Goal: Task Accomplishment & Management: Manage account settings

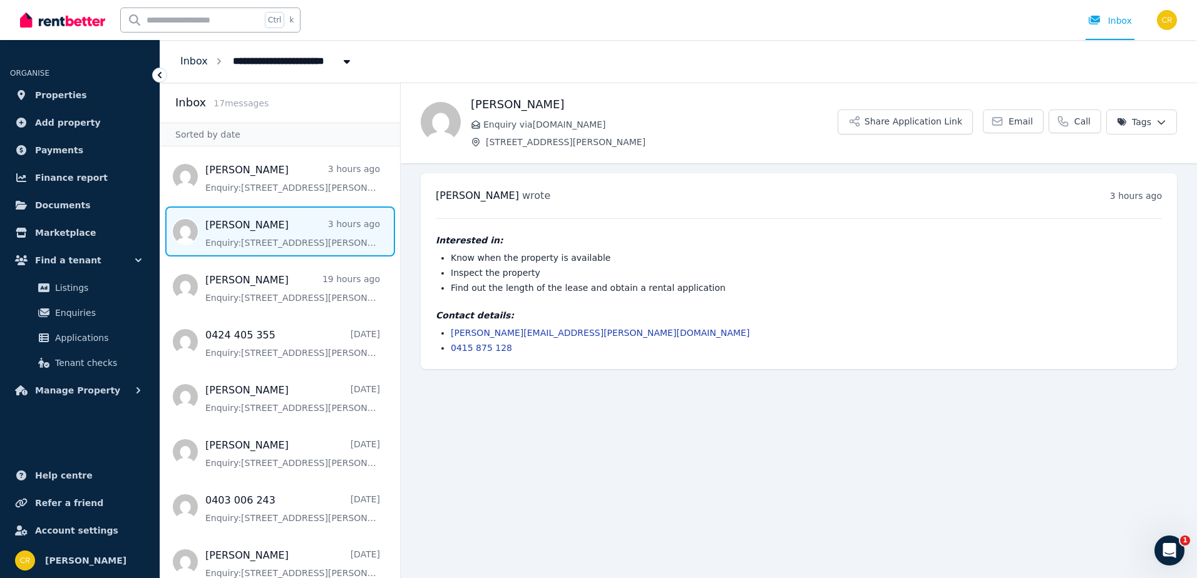
click at [193, 64] on link "Inbox" at bounding box center [194, 61] width 28 height 12
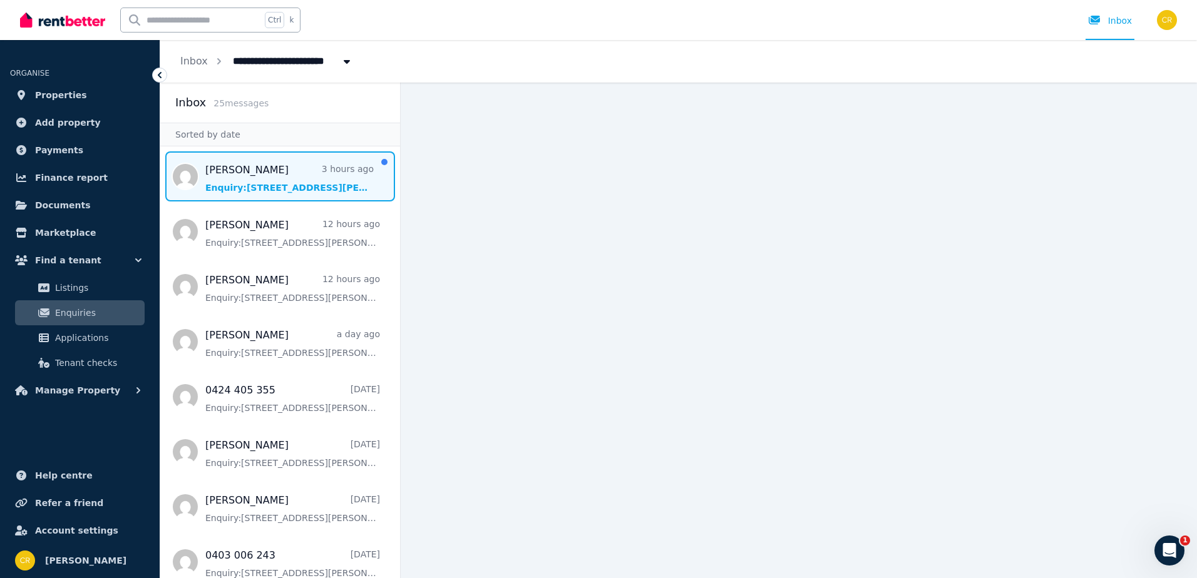
click at [259, 175] on span "Message list" at bounding box center [280, 176] width 240 height 50
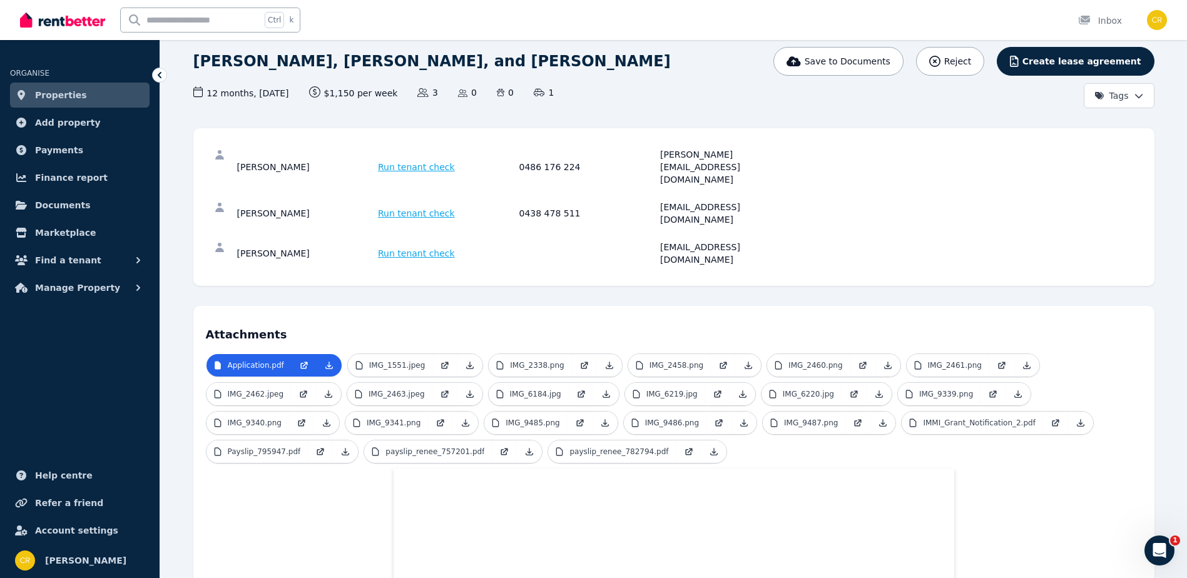
scroll to position [125, 0]
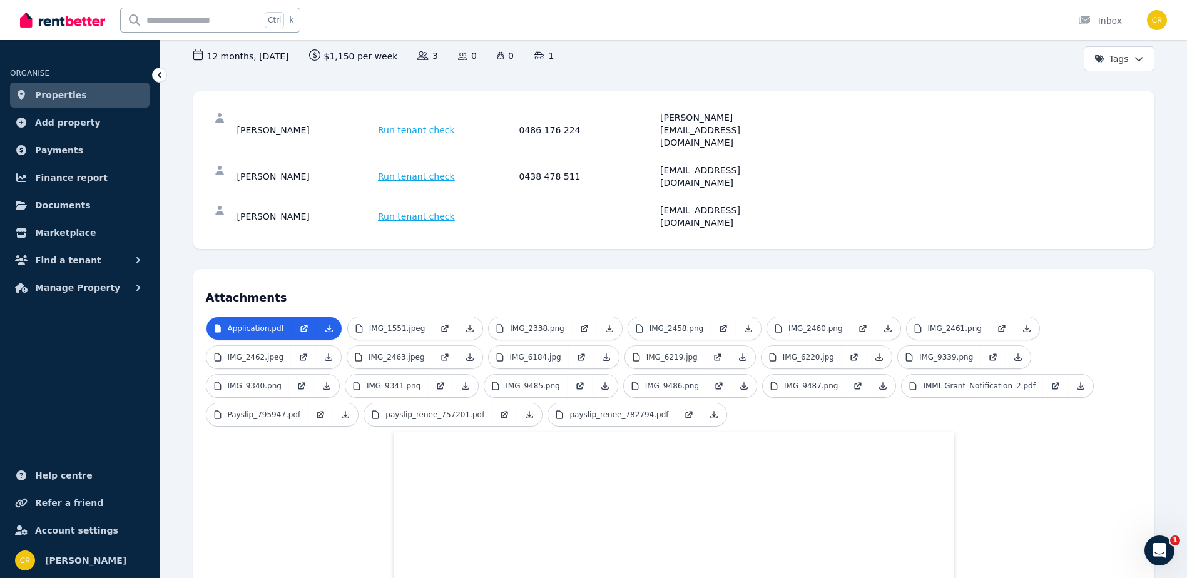
click at [220, 124] on div "[PERSON_NAME] Run tenant check 0486 176 224 [PERSON_NAME][EMAIL_ADDRESS][DOMAIN…" at bounding box center [674, 130] width 936 height 53
click at [221, 118] on icon at bounding box center [219, 117] width 13 height 13
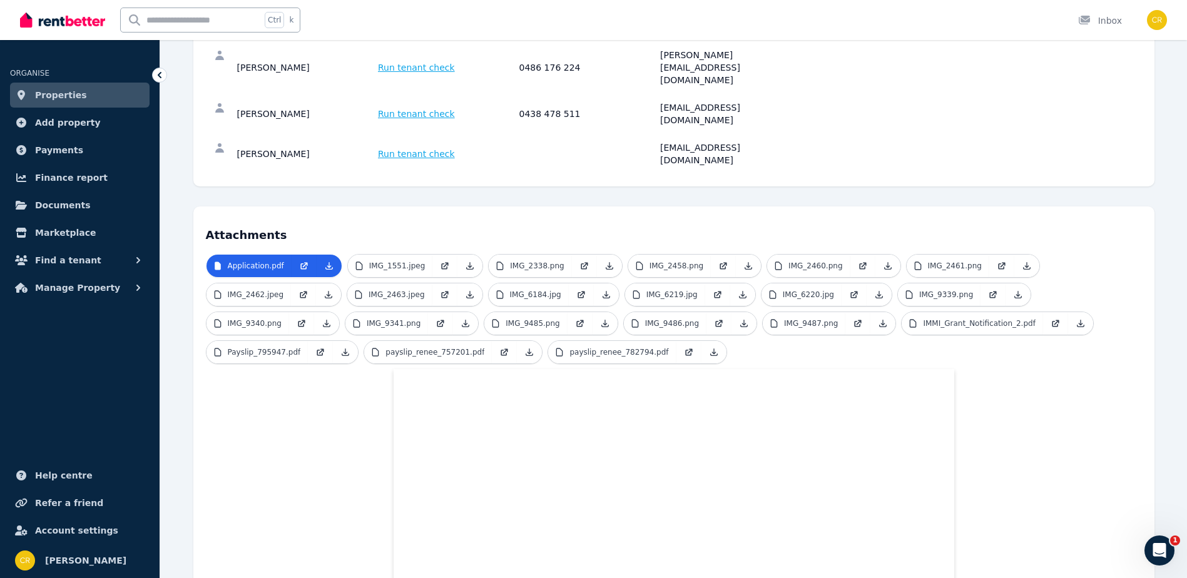
scroll to position [0, 0]
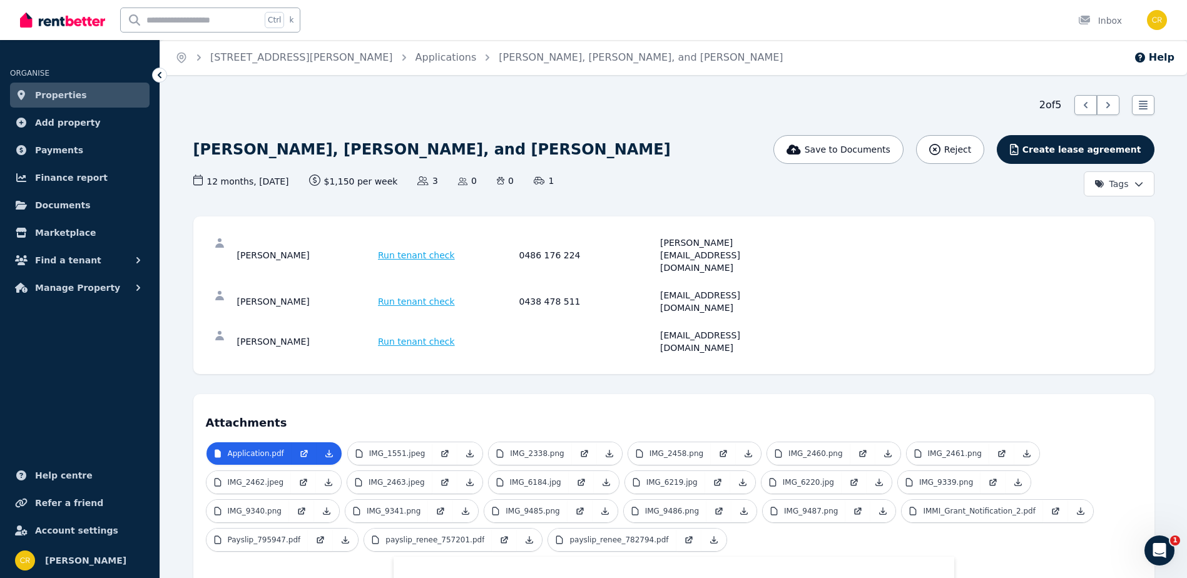
click at [220, 291] on icon at bounding box center [219, 295] width 9 height 9
click at [219, 289] on icon at bounding box center [219, 295] width 13 height 13
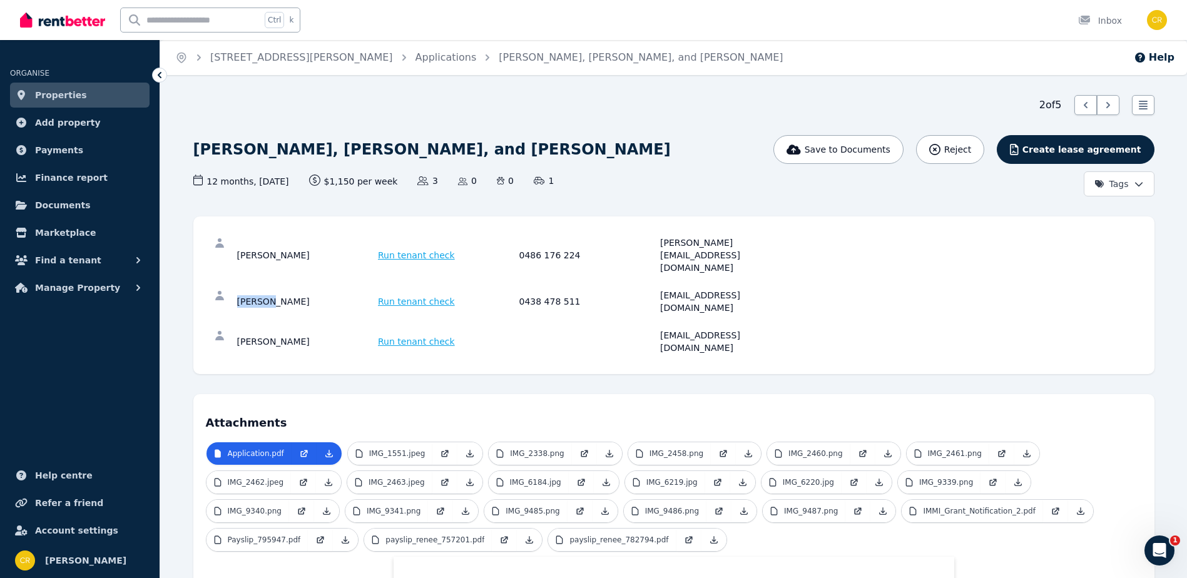
click at [219, 289] on icon at bounding box center [219, 295] width 13 height 13
click at [277, 329] on div "[PERSON_NAME]" at bounding box center [306, 341] width 138 height 25
click at [278, 289] on div "[PERSON_NAME]" at bounding box center [306, 301] width 138 height 25
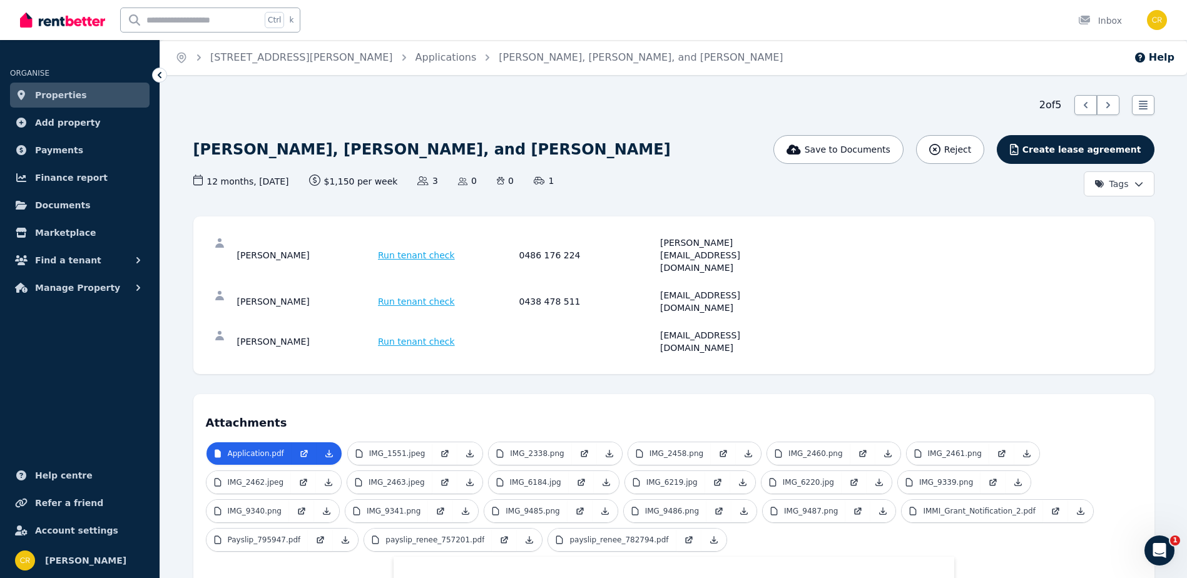
click at [160, 77] on icon at bounding box center [160, 75] width 4 height 6
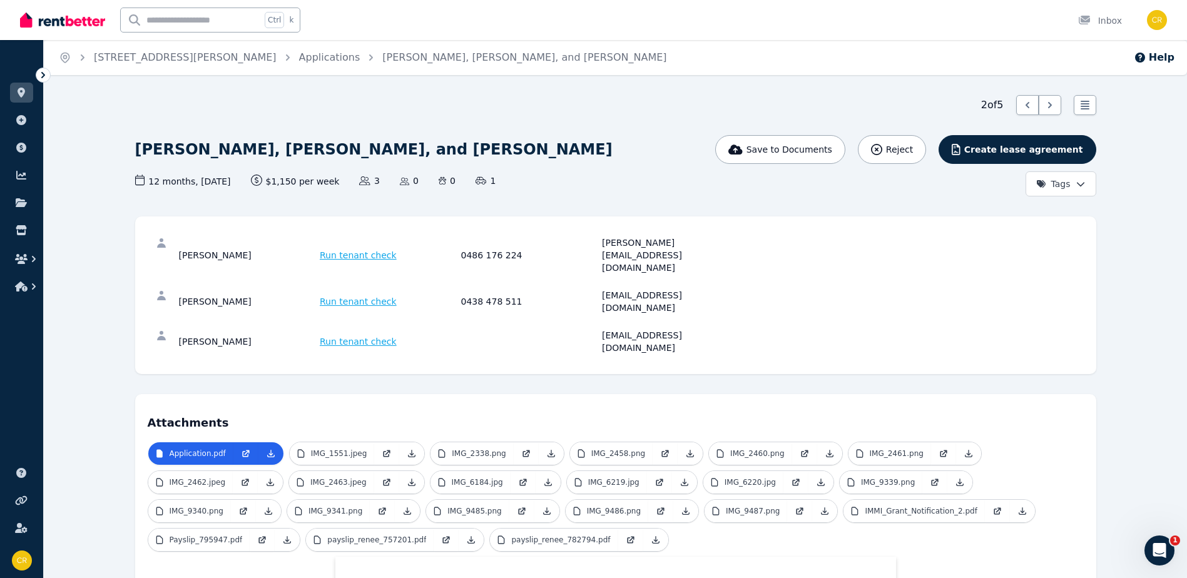
click at [43, 72] on icon at bounding box center [43, 75] width 13 height 13
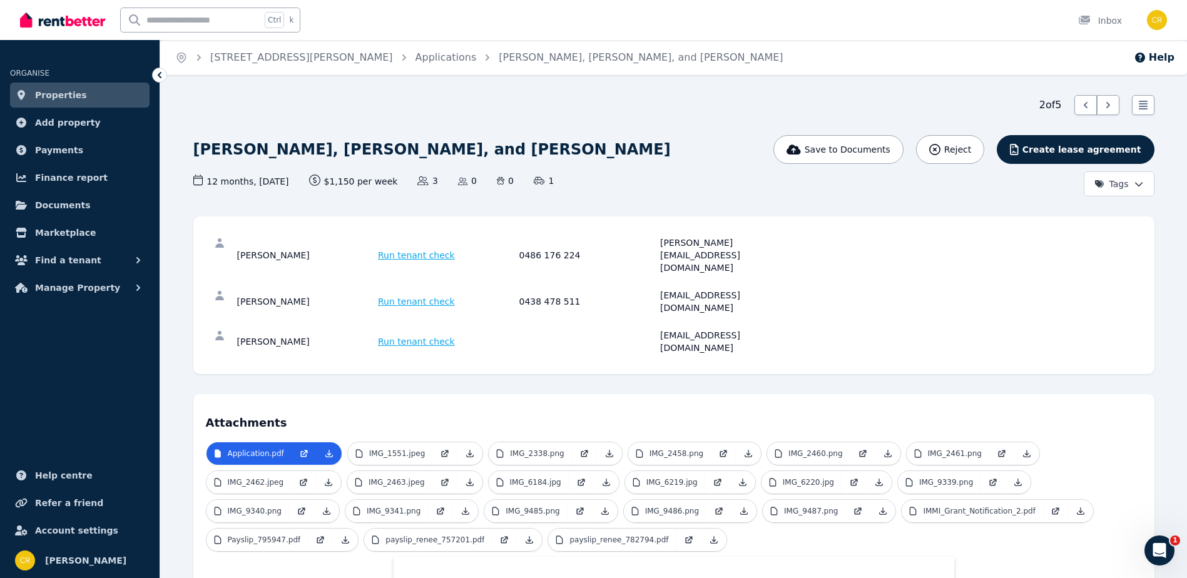
click at [158, 74] on icon at bounding box center [159, 75] width 13 height 13
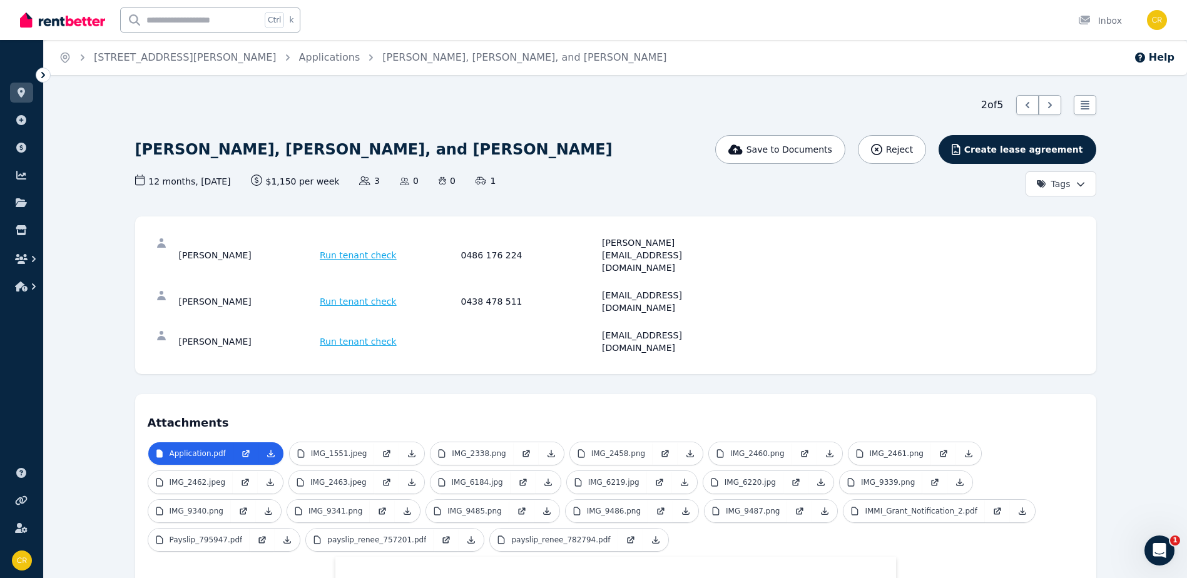
click at [39, 73] on icon at bounding box center [43, 75] width 13 height 13
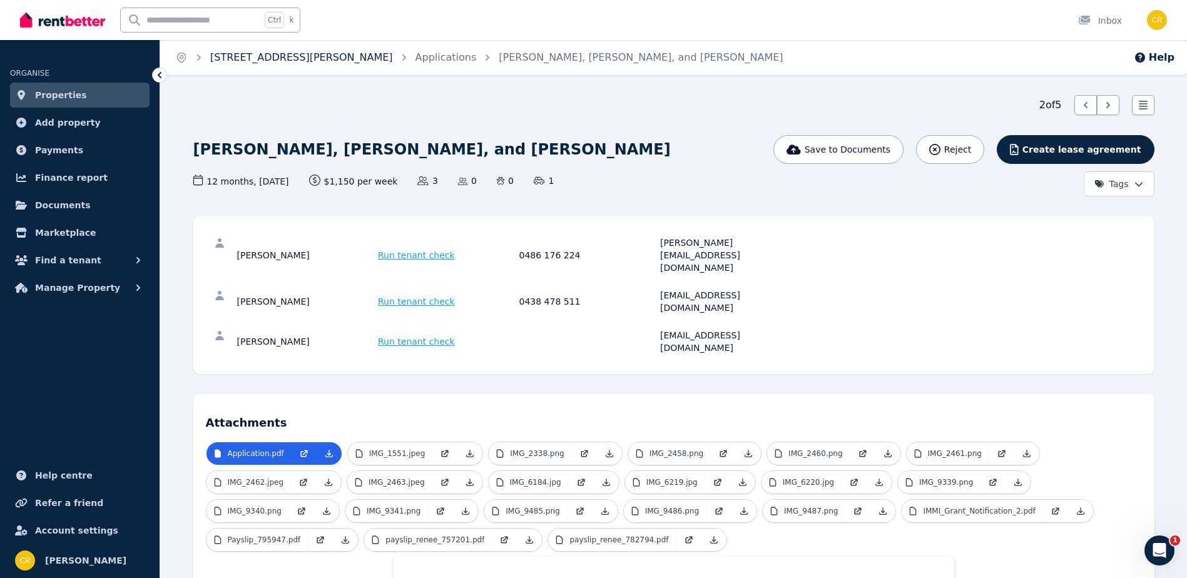
click at [277, 60] on link "[STREET_ADDRESS][PERSON_NAME]" at bounding box center [301, 57] width 183 height 12
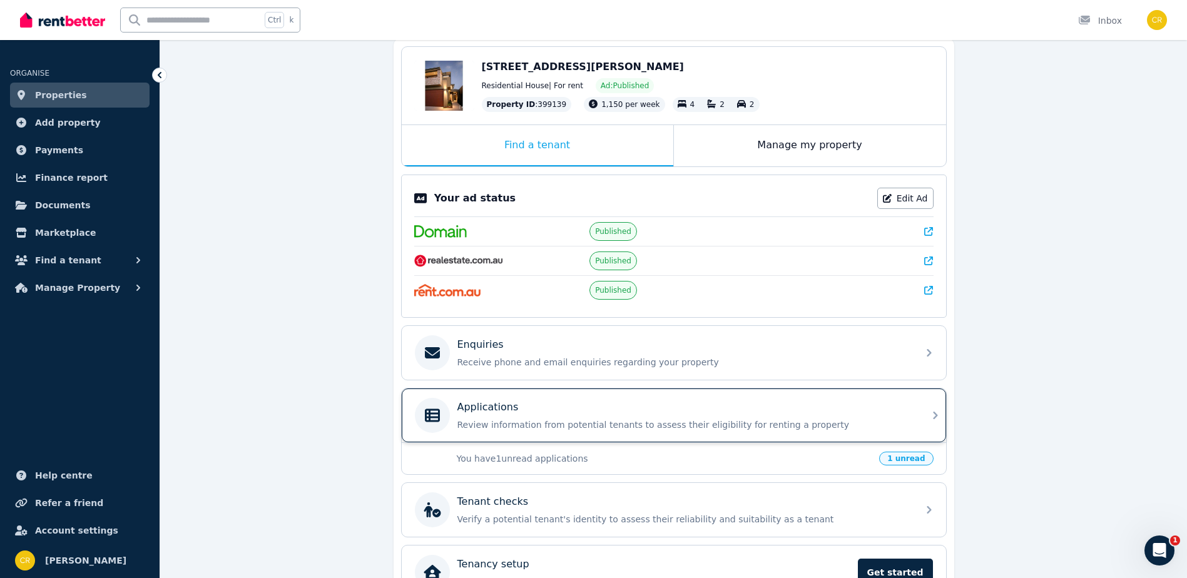
scroll to position [125, 0]
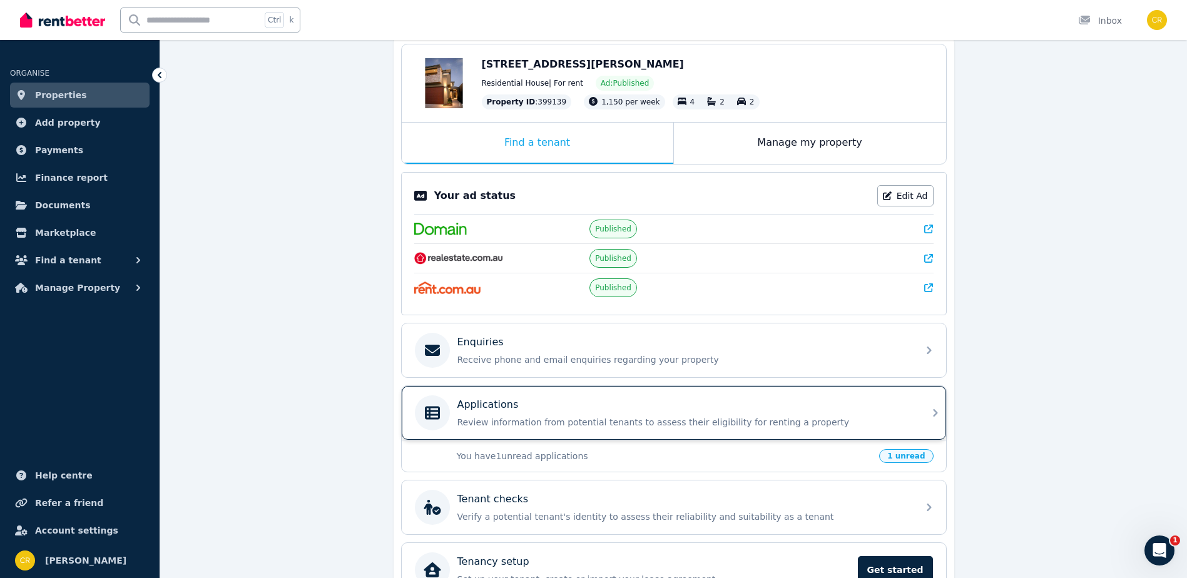
click at [468, 418] on p "Review information from potential tenants to assess their eligibility for renti…" at bounding box center [683, 422] width 453 height 13
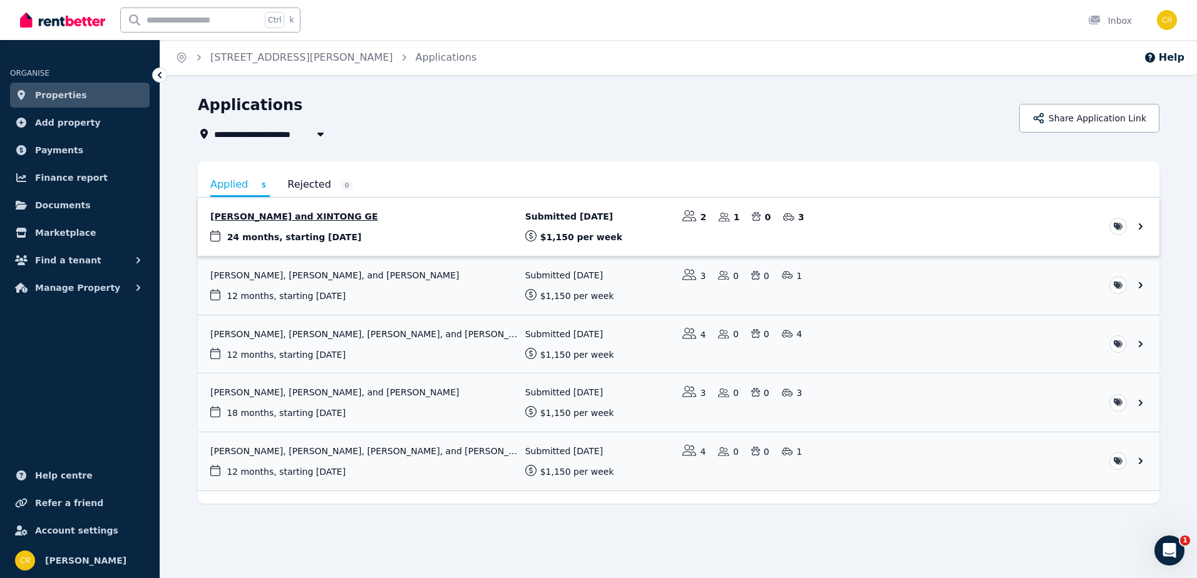
click at [293, 225] on link "View application: Liang Kan and XINTONG GE" at bounding box center [678, 227] width 961 height 58
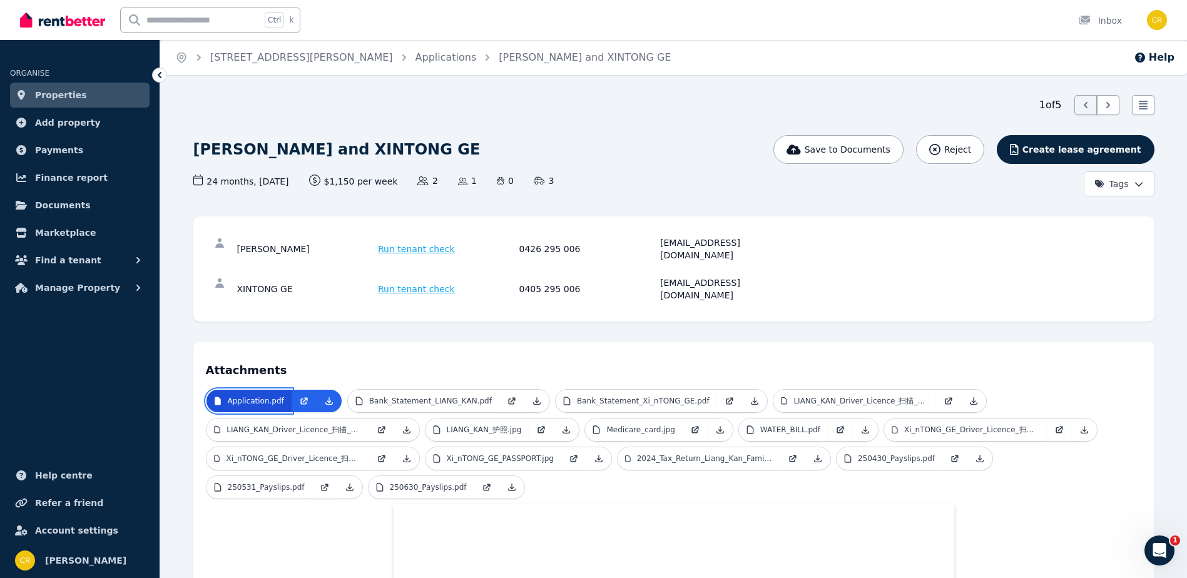
click at [247, 396] on p "Application.pdf" at bounding box center [256, 401] width 56 height 10
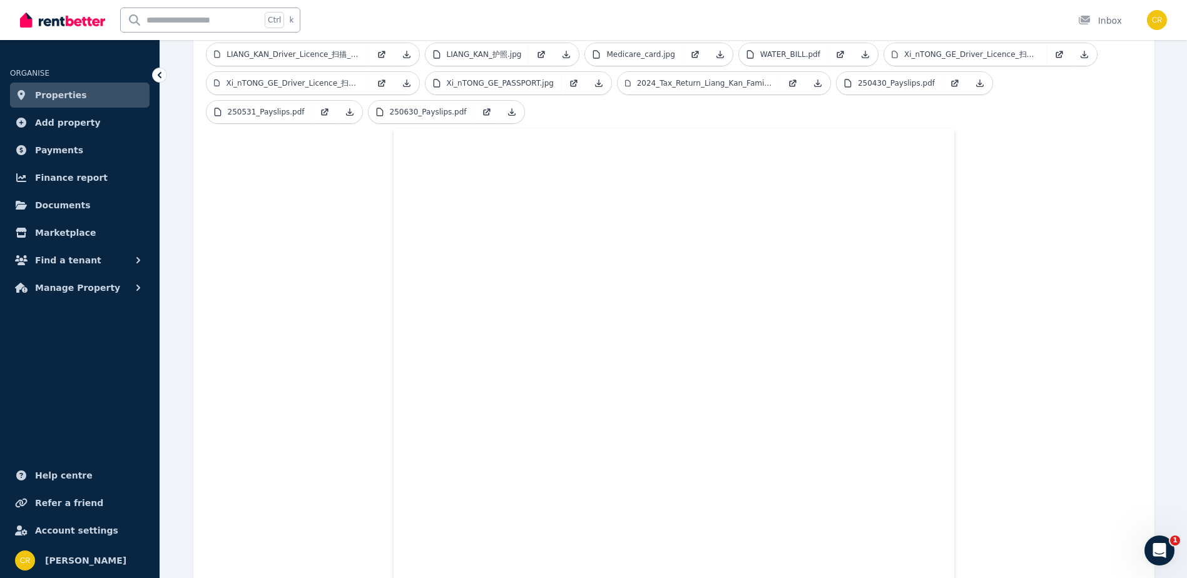
scroll to position [63, 0]
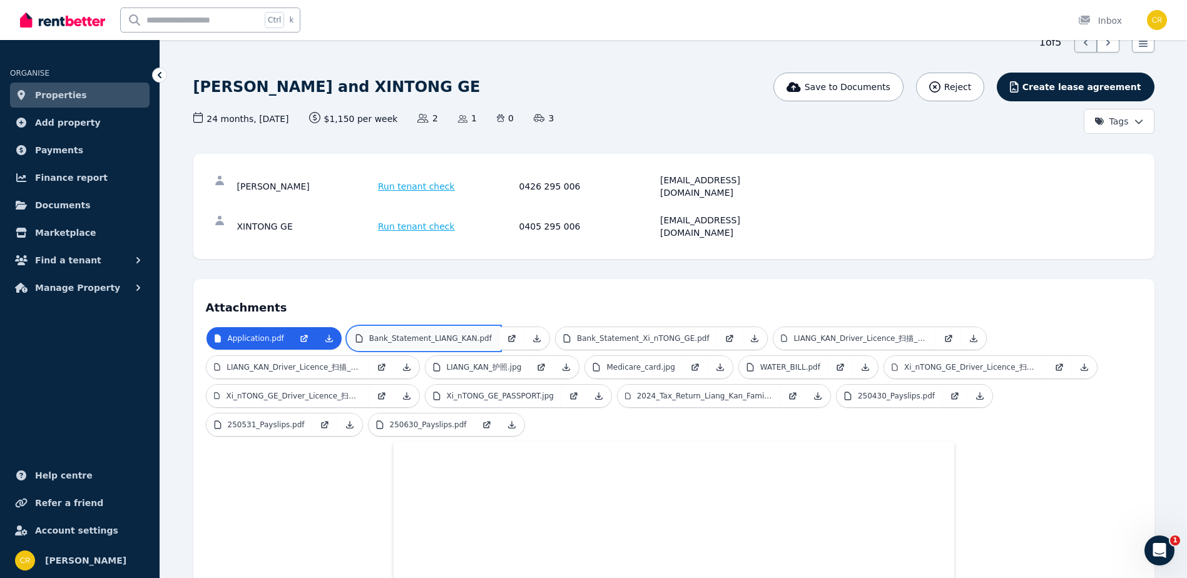
click at [445, 334] on p "Bank_Statement_LIANG_KAN.pdf" at bounding box center [430, 339] width 123 height 10
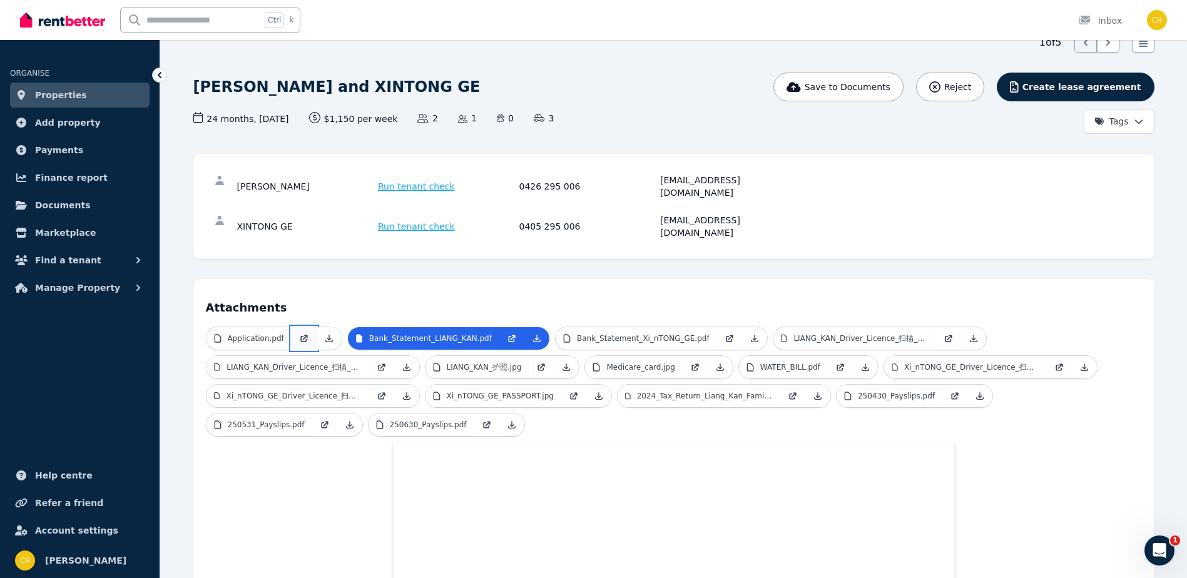
click at [299, 334] on icon at bounding box center [304, 339] width 10 height 10
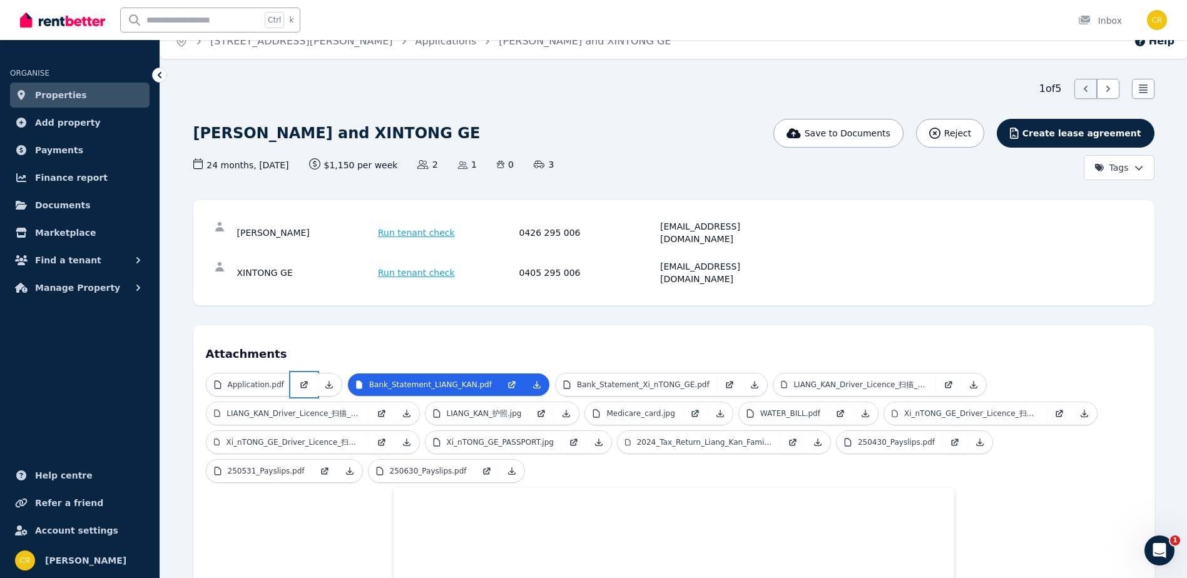
scroll to position [0, 0]
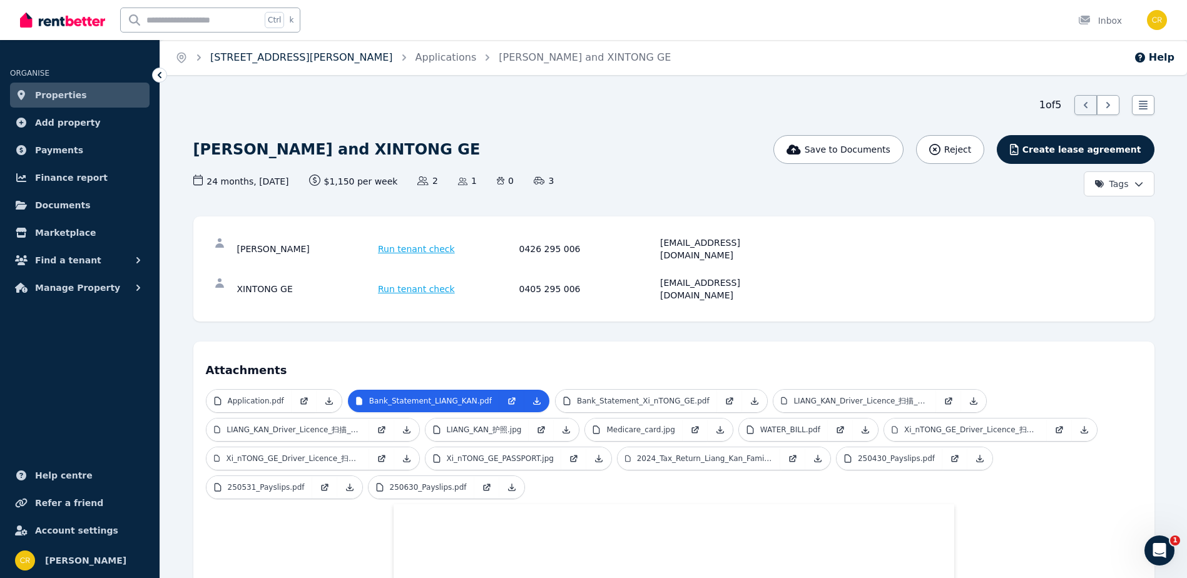
click at [255, 56] on link "[STREET_ADDRESS][PERSON_NAME]" at bounding box center [301, 57] width 183 height 12
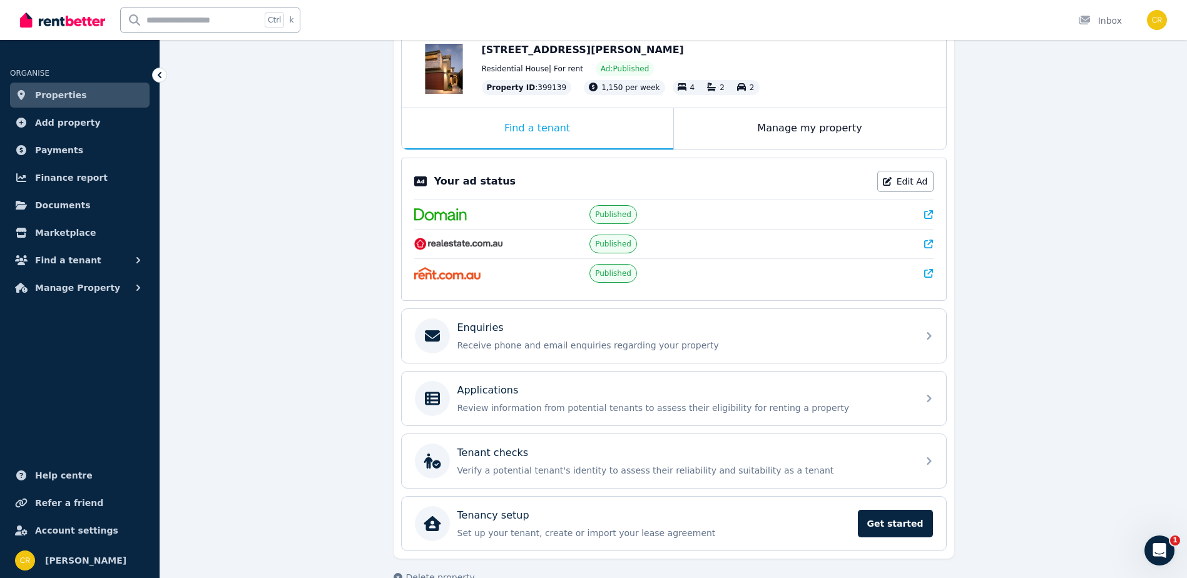
scroll to position [168, 0]
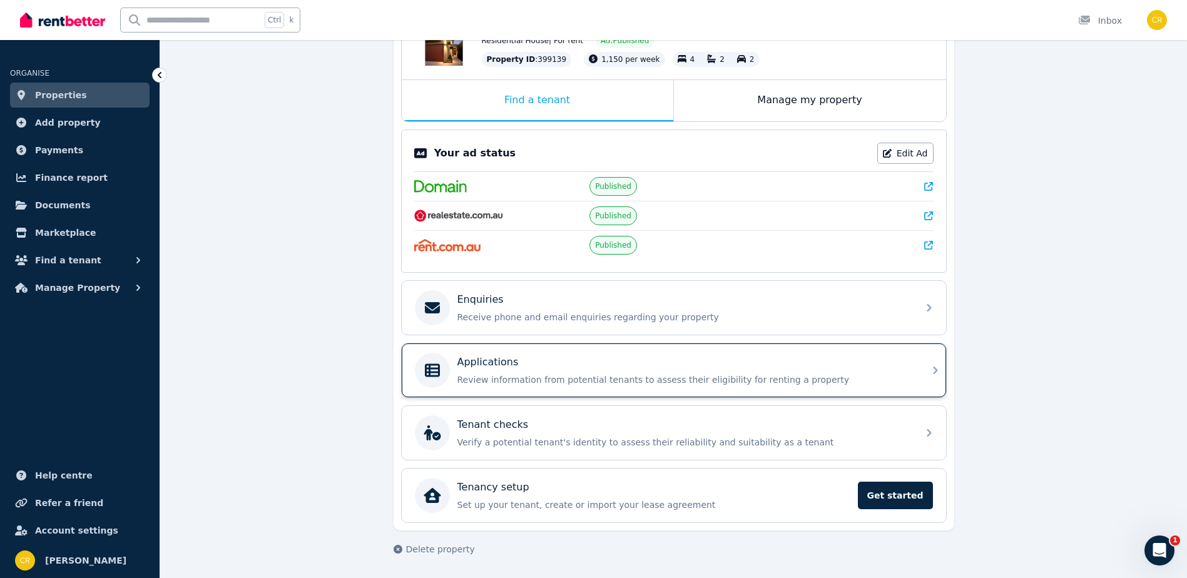
click at [485, 363] on p "Applications" at bounding box center [487, 362] width 61 height 15
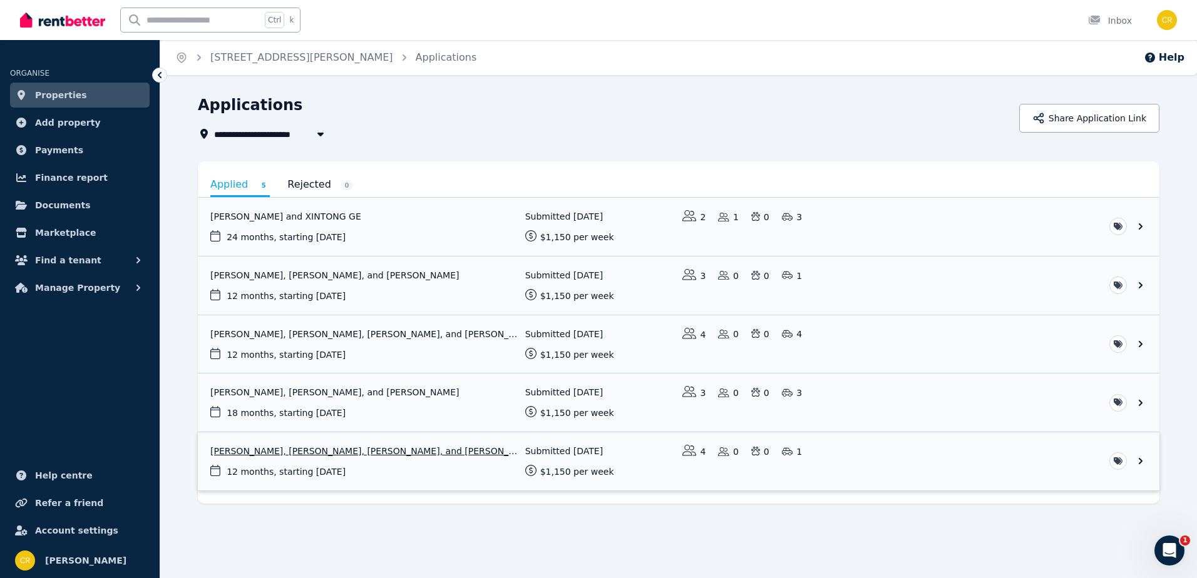
click at [305, 452] on link "View application: Beverly Mitchell, Lorna Ahern, Steven Kenny, and Gavin Tarran…" at bounding box center [678, 461] width 961 height 58
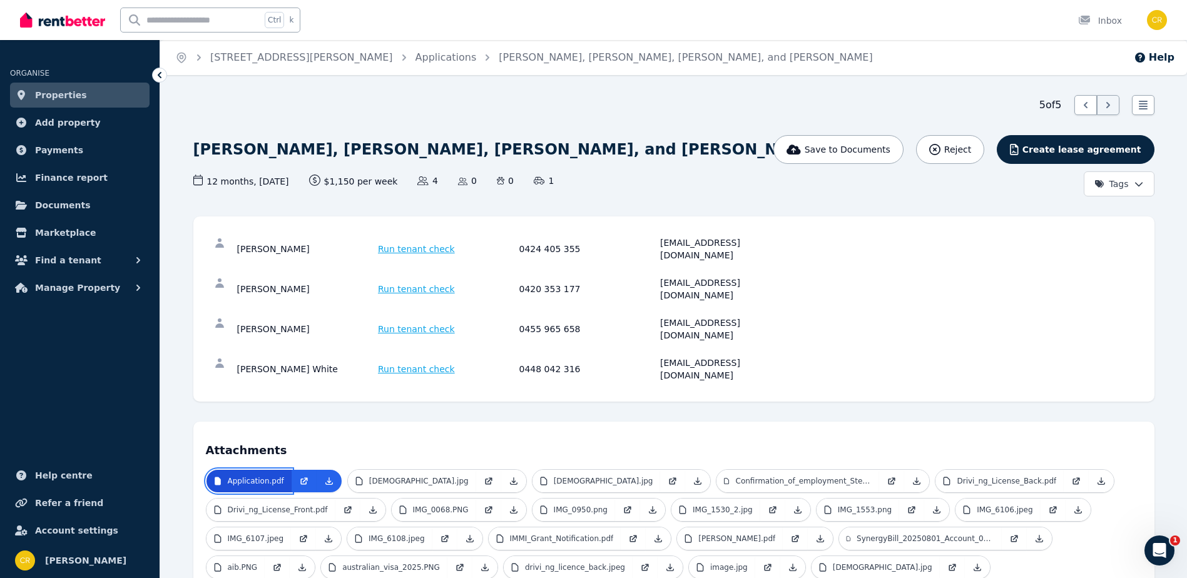
click at [250, 476] on p "Application.pdf" at bounding box center [256, 481] width 56 height 10
click at [281, 59] on link "[STREET_ADDRESS][PERSON_NAME]" at bounding box center [301, 57] width 183 height 12
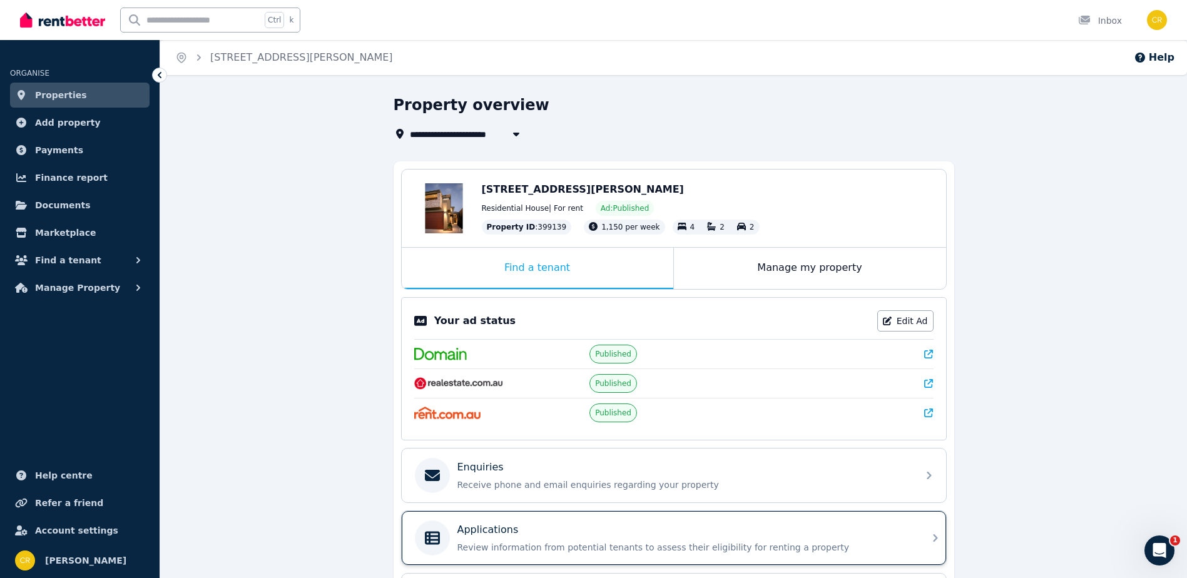
click at [526, 543] on p "Review information from potential tenants to assess their eligibility for renti…" at bounding box center [683, 547] width 453 height 13
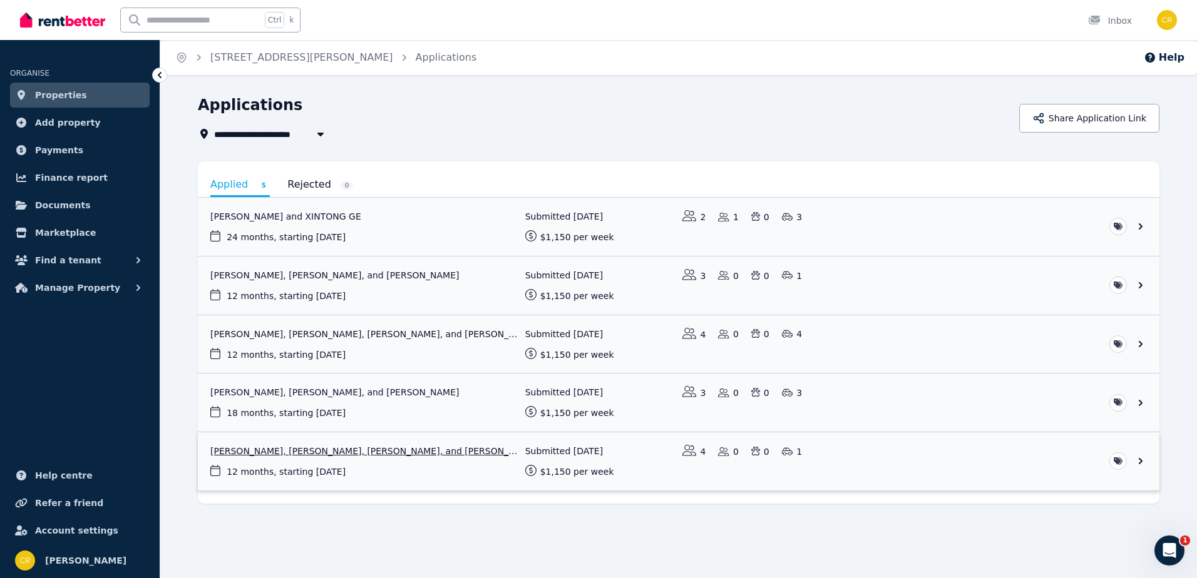
click at [320, 452] on link "View application: Beverly Mitchell, Lorna Ahern, Steven Kenny, and Gavin Tarran…" at bounding box center [678, 461] width 961 height 58
click at [458, 354] on link "View application: Jade McNeil, Shara Anderson, Amelia Quinlan, and Michelle Cro…" at bounding box center [678, 344] width 961 height 58
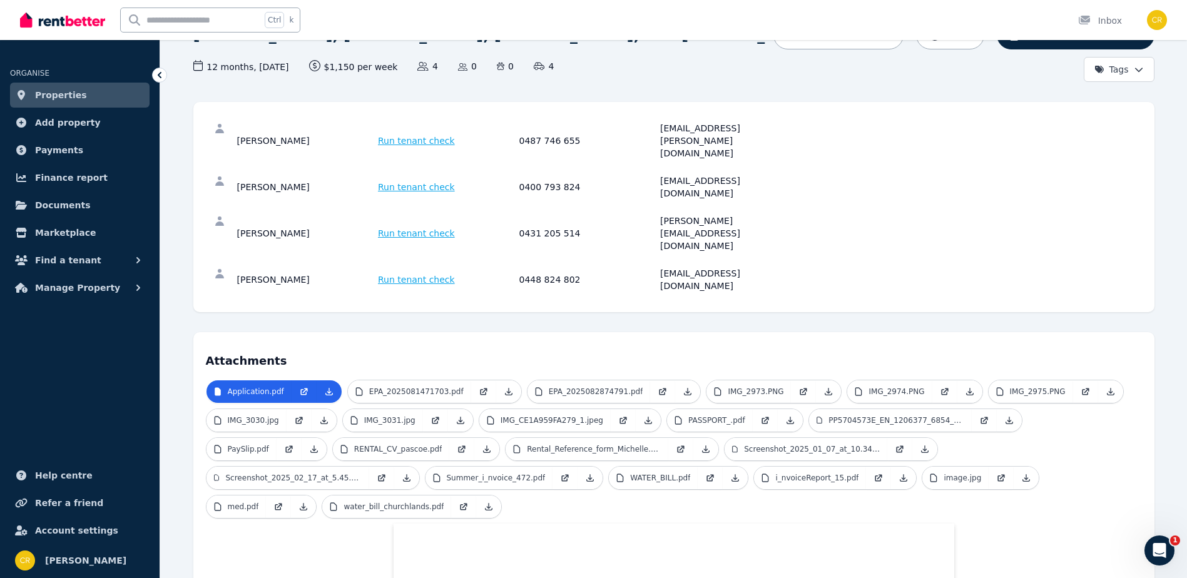
scroll to position [96, 0]
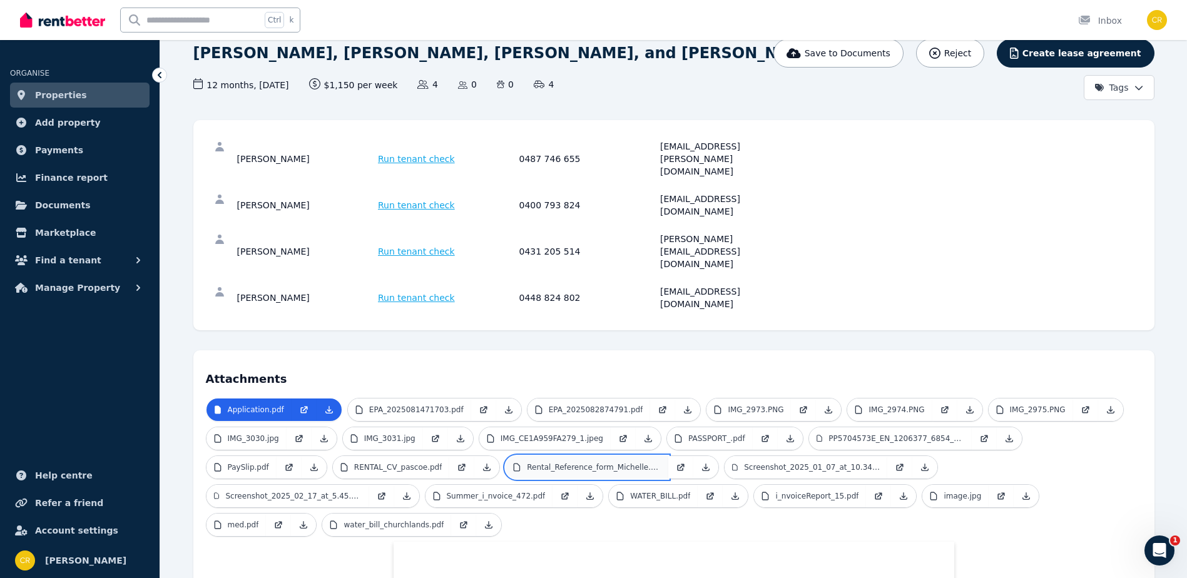
click at [527, 462] on p "Rental_Reference_form_Michelle.pdf" at bounding box center [594, 467] width 134 height 10
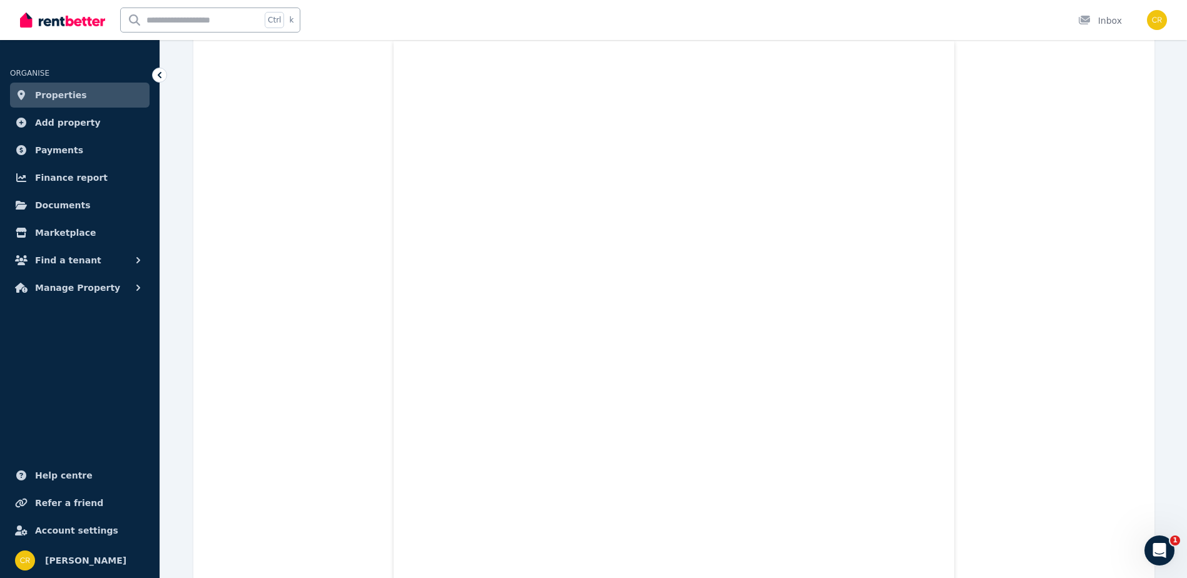
scroll to position [409, 0]
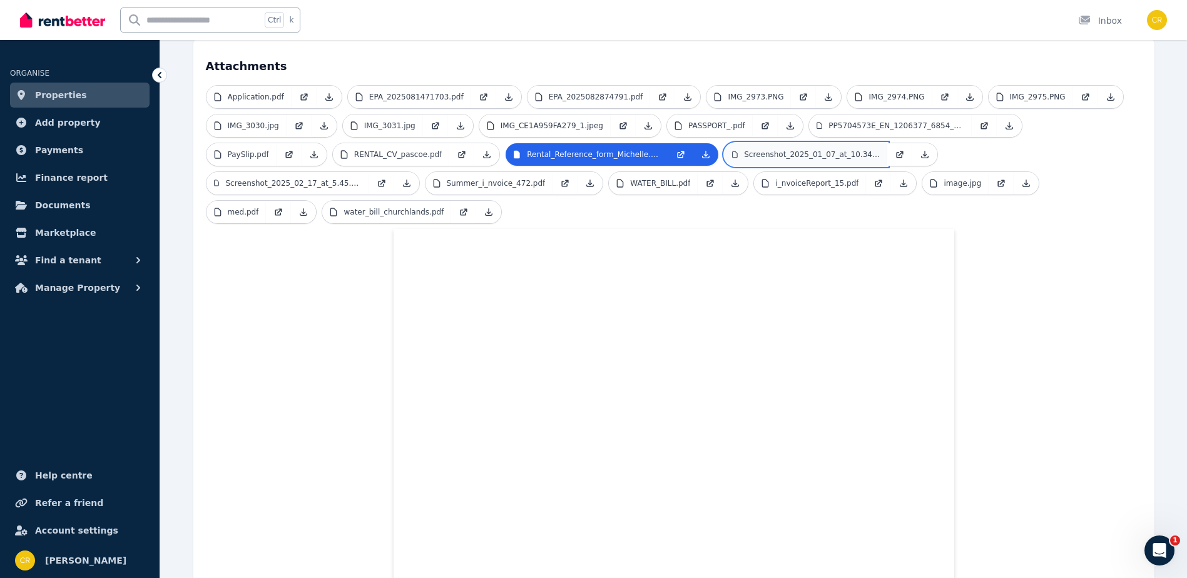
click at [744, 150] on p "Screenshot_2025_01_07_at_10.34.32 AM.png" at bounding box center [812, 155] width 136 height 10
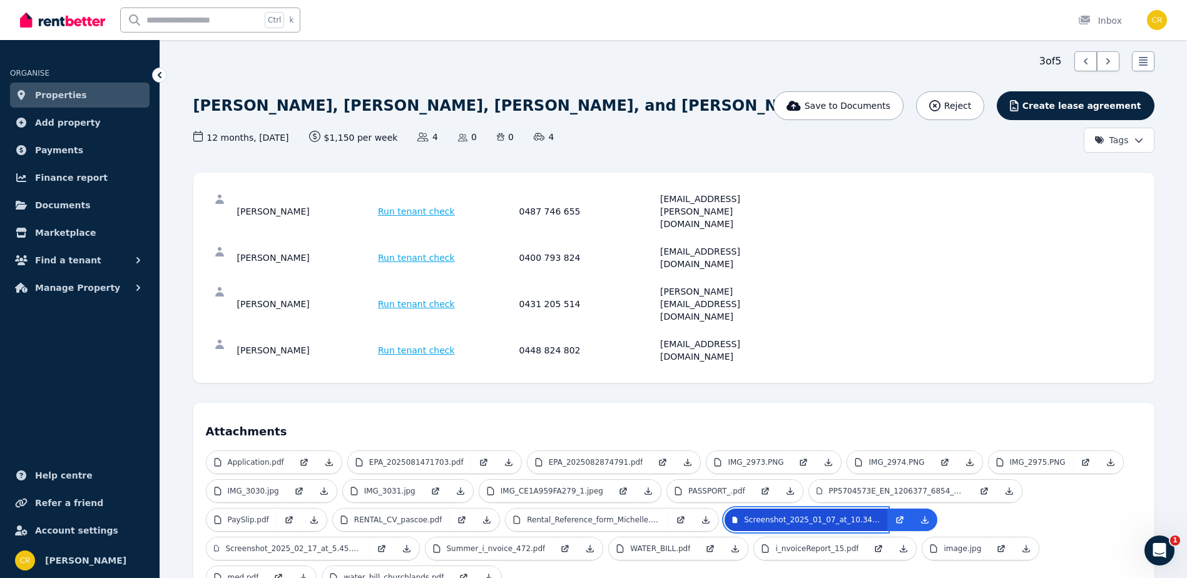
scroll to position [359, 0]
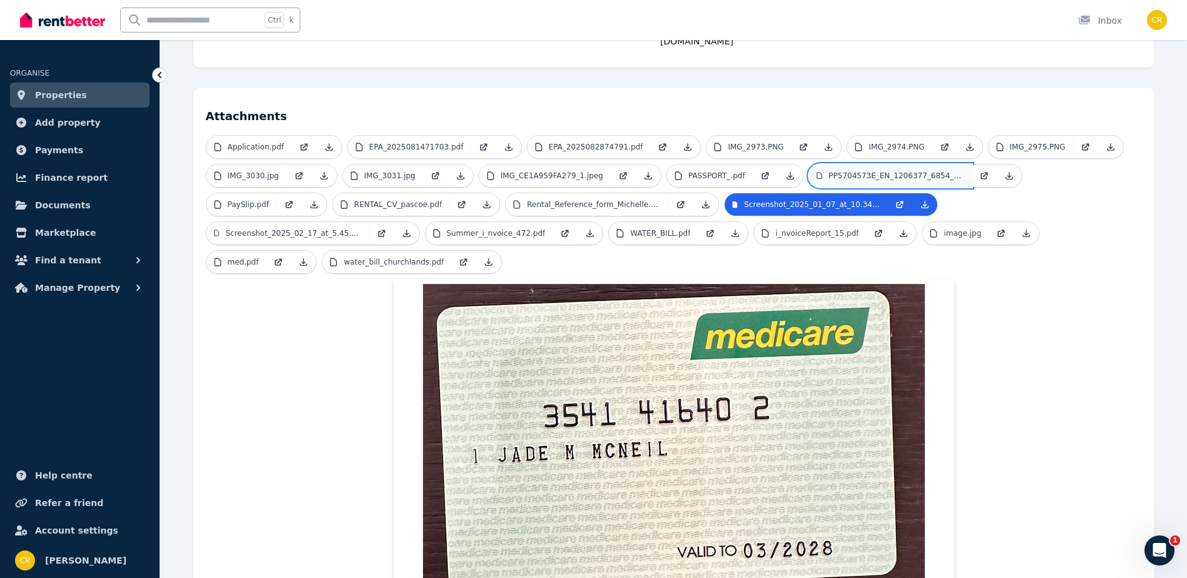
click at [830, 171] on p "PP5704573E_EN_1206377_6854_5347.pdf" at bounding box center [896, 176] width 135 height 10
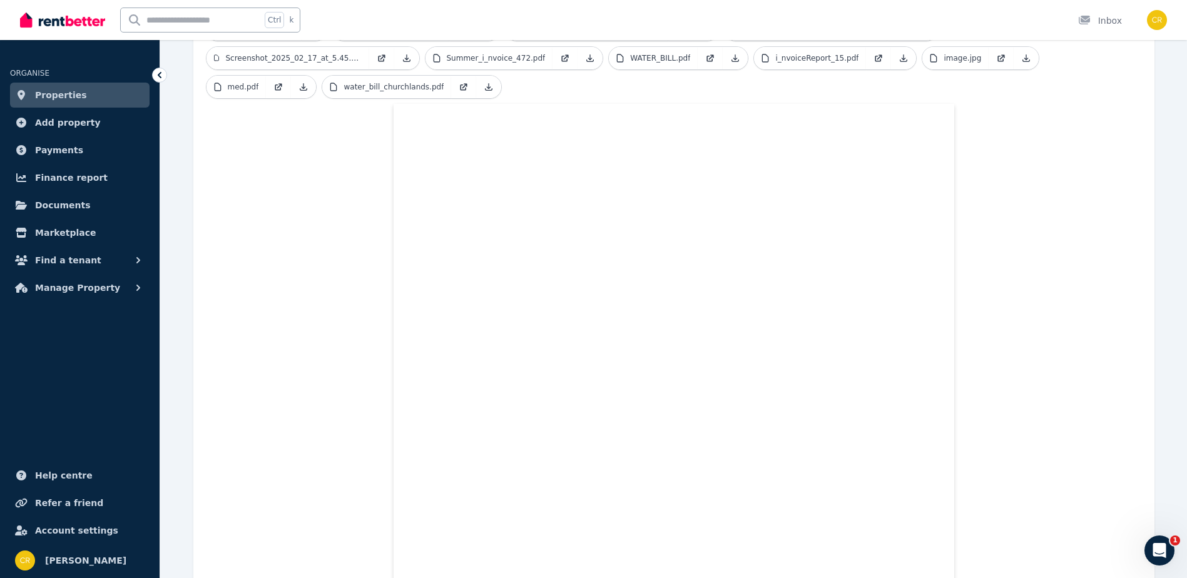
scroll to position [284, 0]
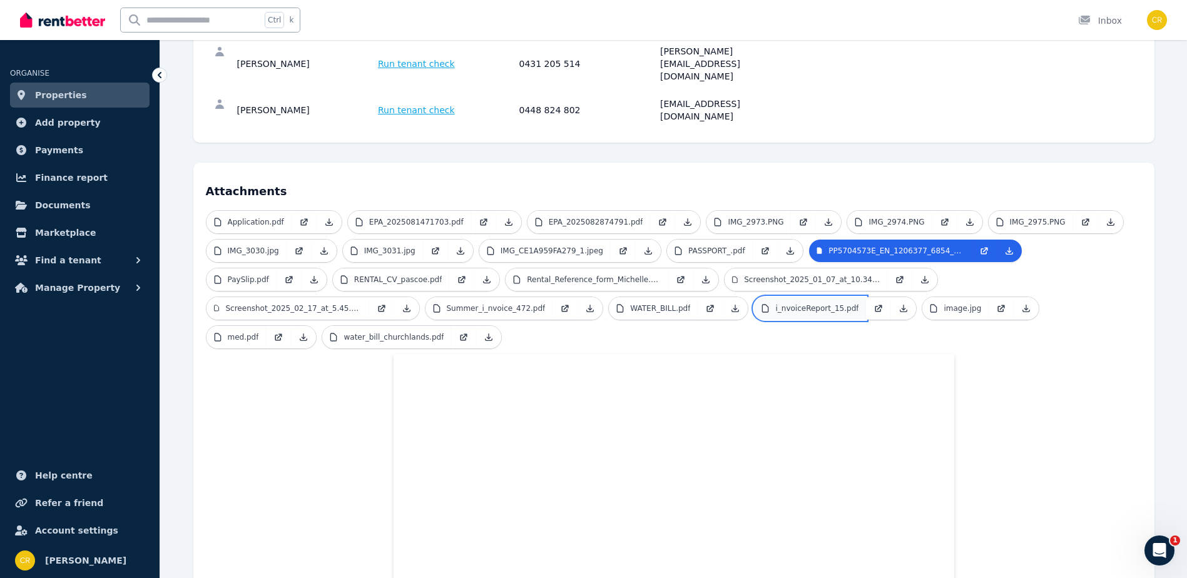
click at [775, 304] on p "i_nvoiceReport_15.pdf" at bounding box center [816, 309] width 83 height 10
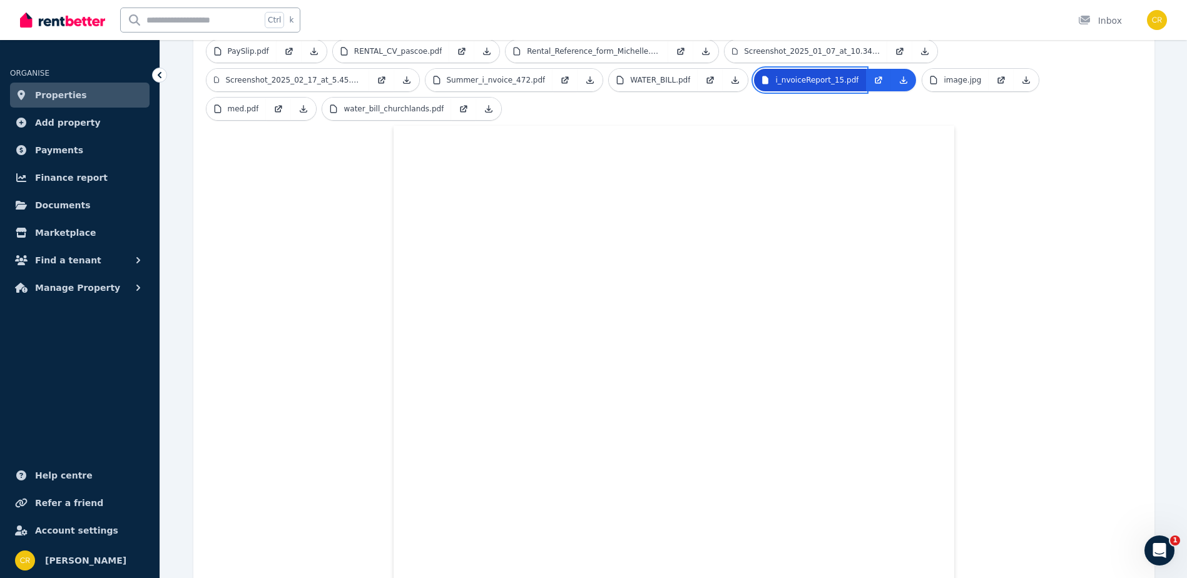
scroll to position [409, 0]
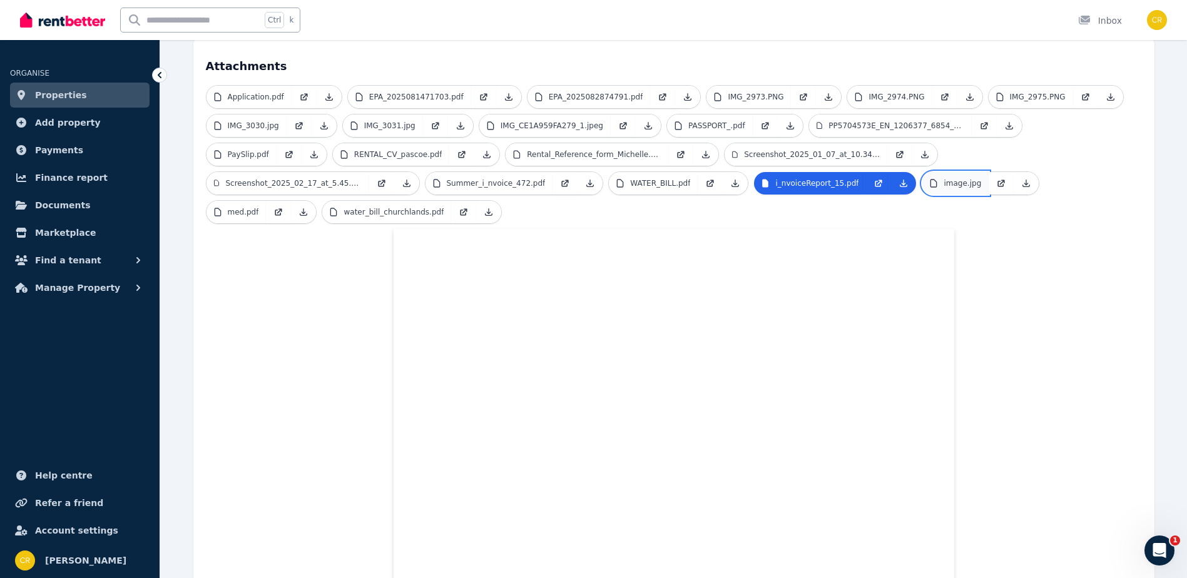
click at [944, 178] on p "image.jpg" at bounding box center [963, 183] width 38 height 10
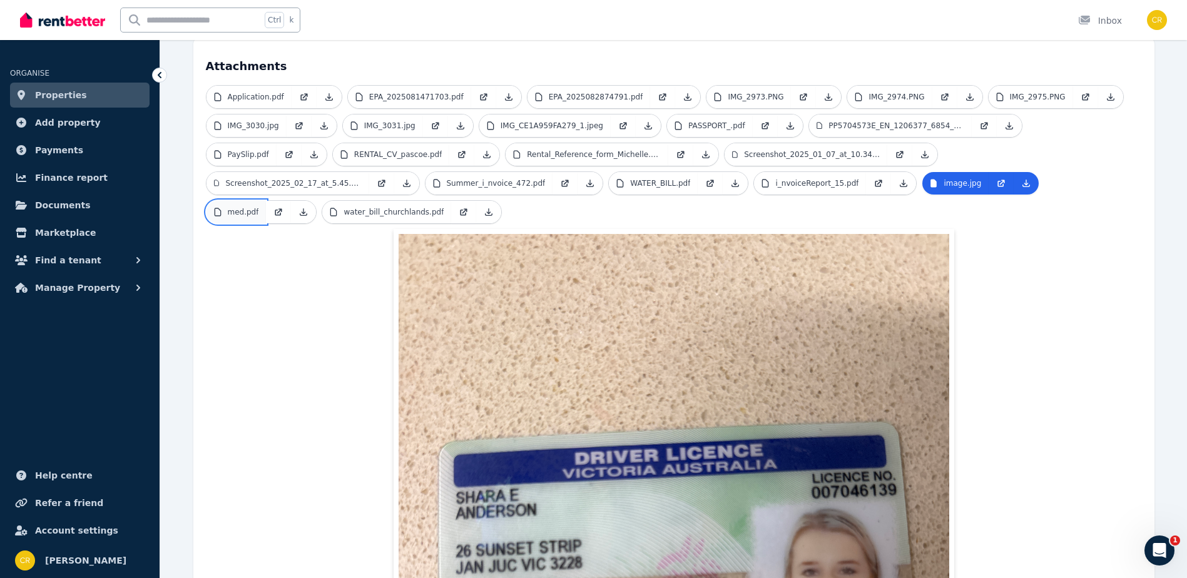
click at [259, 207] on p "med.pdf" at bounding box center [243, 212] width 31 height 10
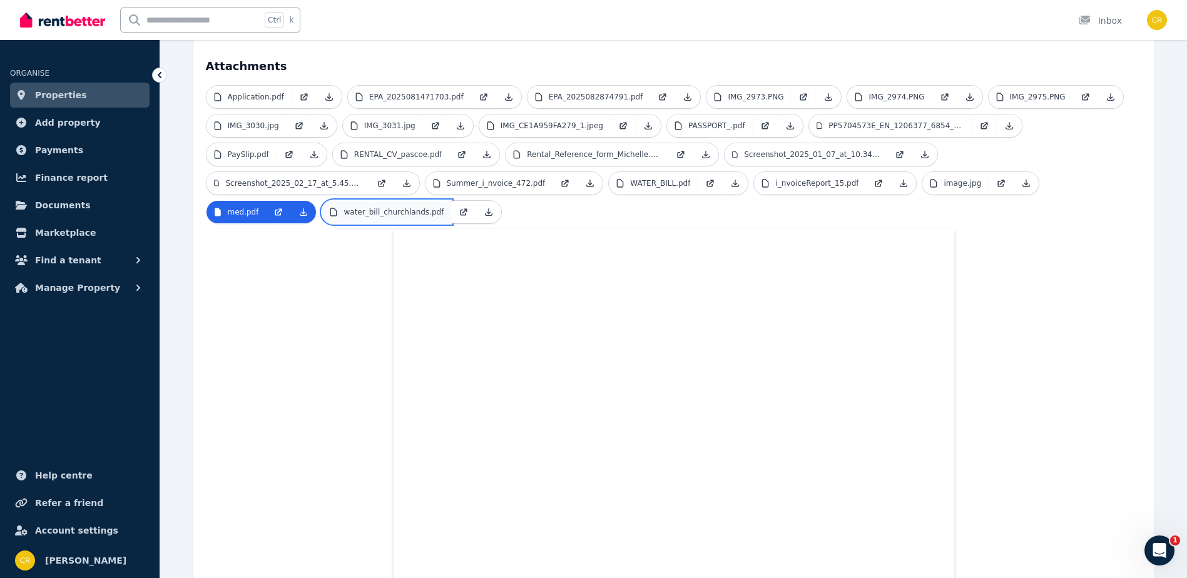
click at [444, 207] on p "water_bill_churchlands.pdf" at bounding box center [394, 212] width 100 height 10
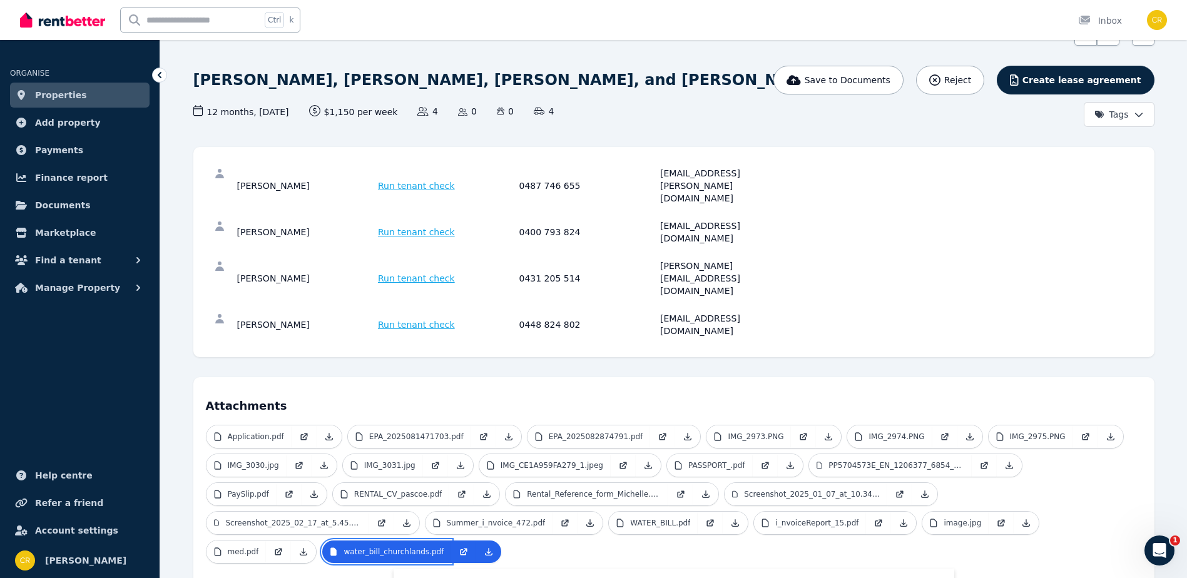
scroll to position [34, 0]
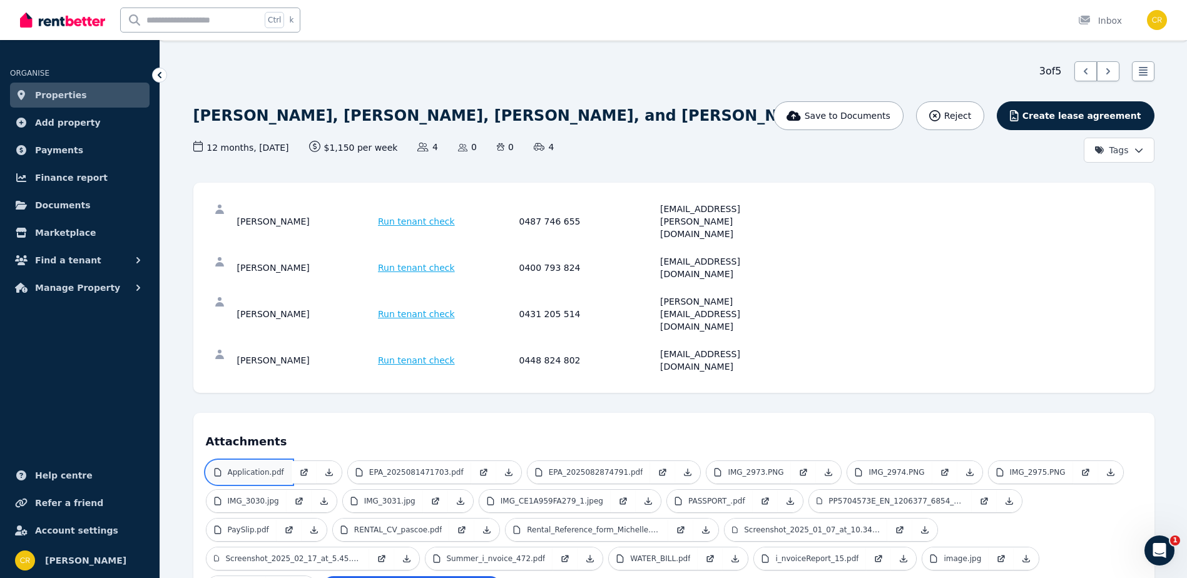
click at [256, 467] on p "Application.pdf" at bounding box center [256, 472] width 56 height 10
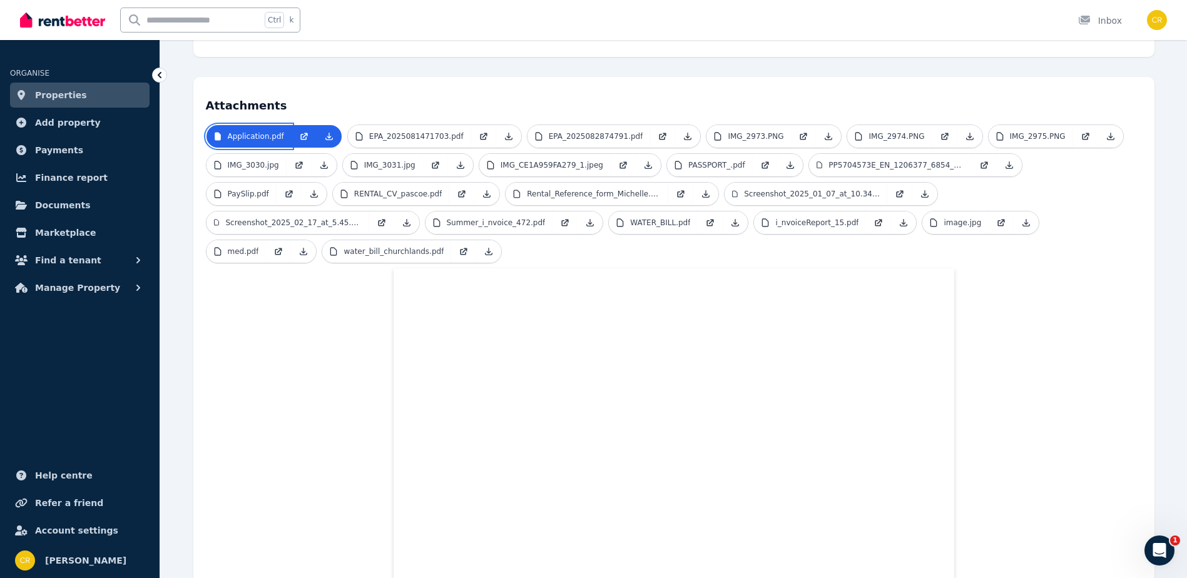
scroll to position [0, 0]
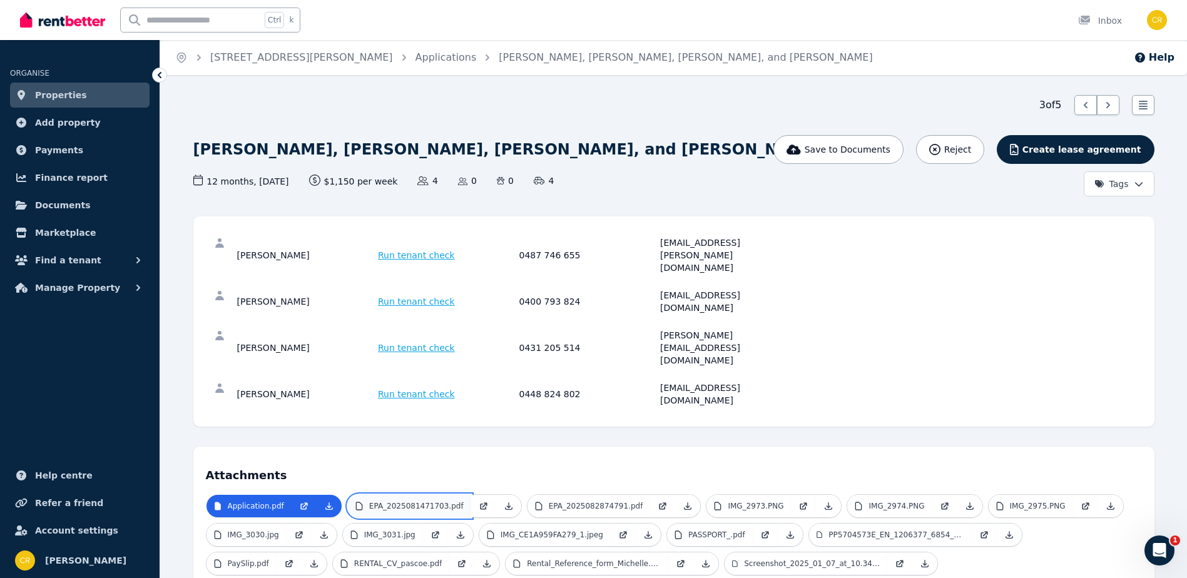
click at [397, 501] on p "EPA_2025081471703.pdf" at bounding box center [416, 506] width 94 height 10
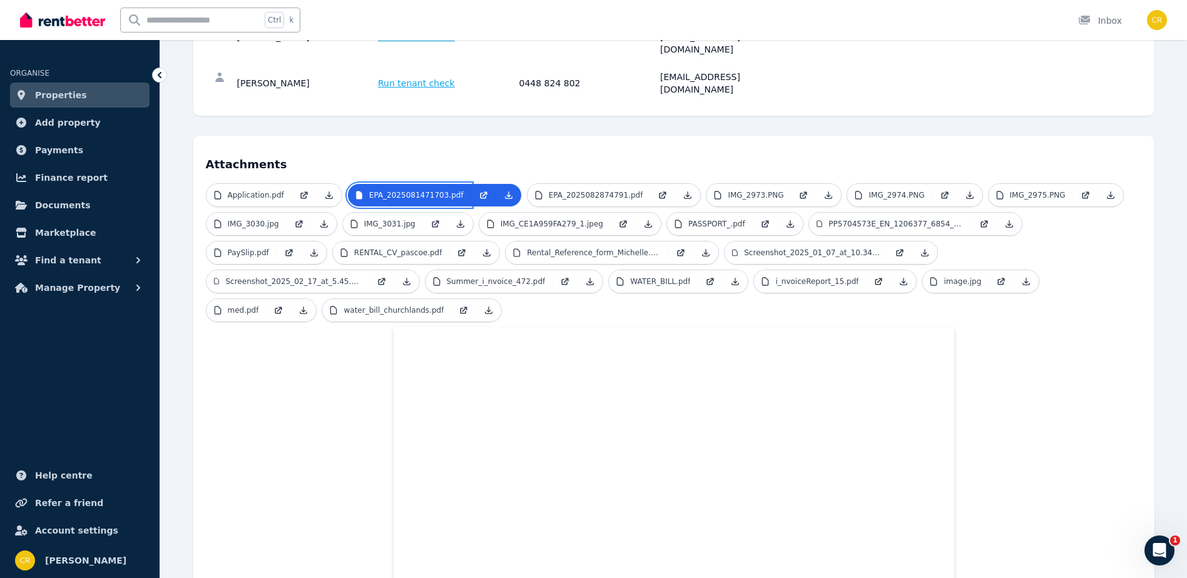
scroll to position [375, 0]
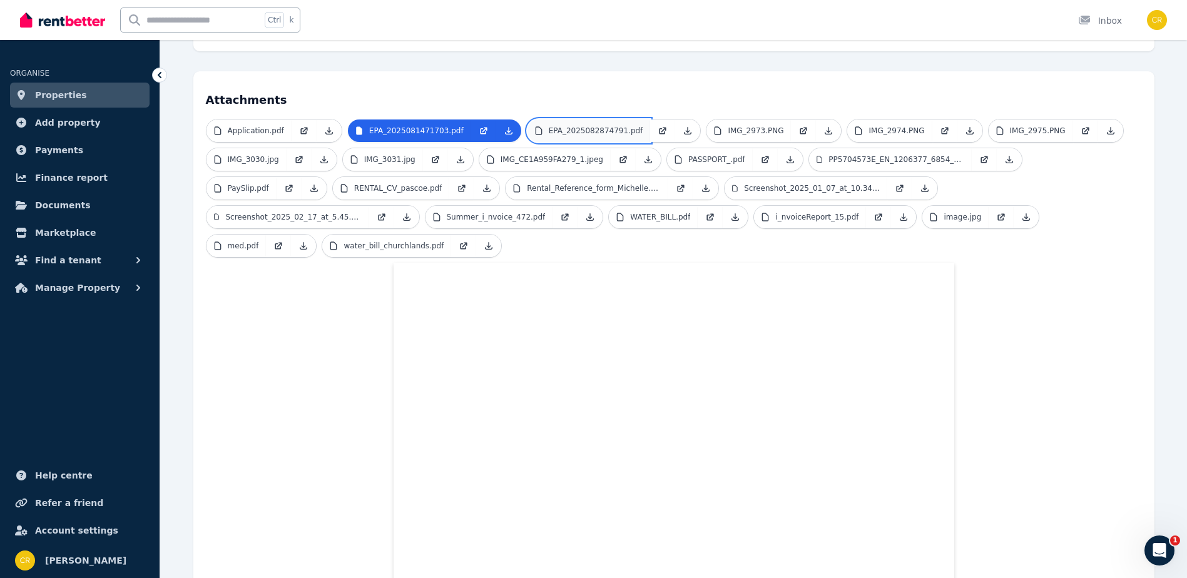
click at [568, 126] on p "EPA_2025082874791.pdf" at bounding box center [596, 131] width 94 height 10
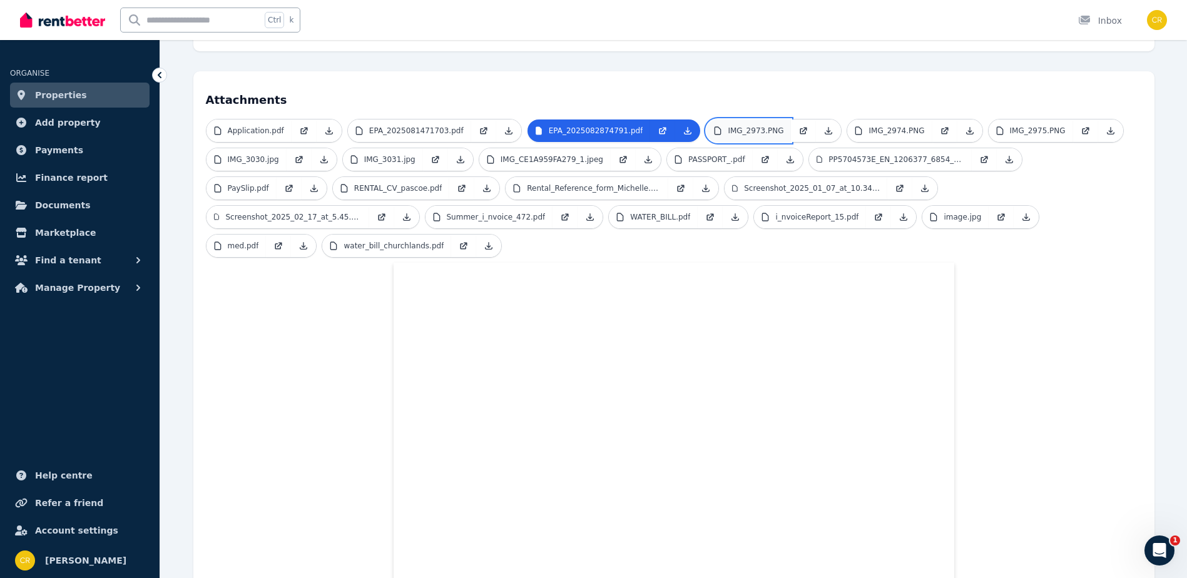
click at [728, 126] on p "IMG_2973.PNG" at bounding box center [756, 131] width 56 height 10
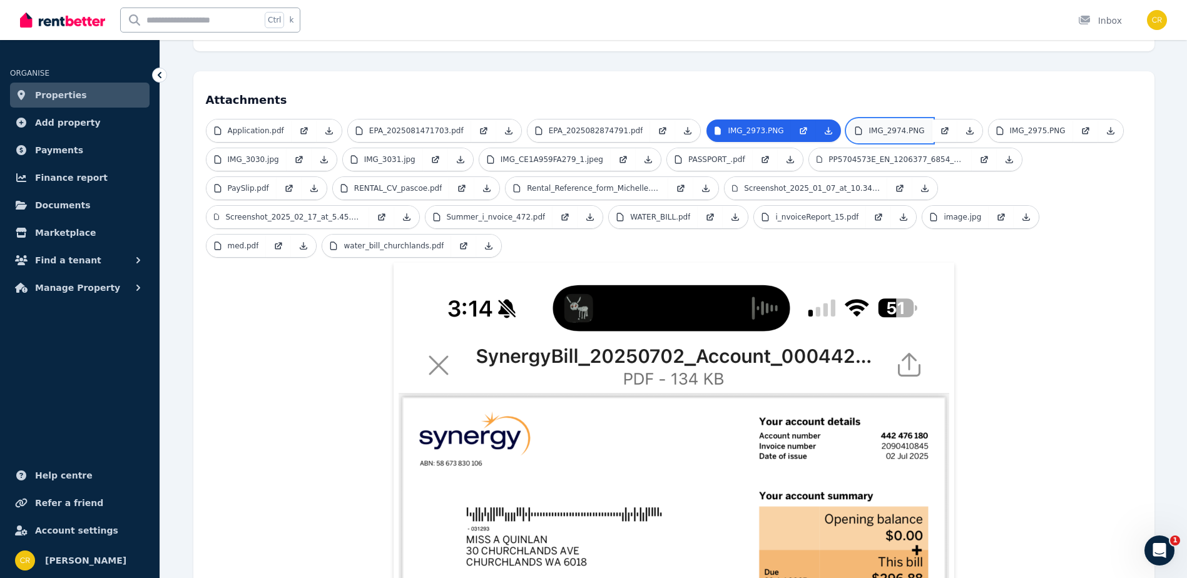
click at [869, 126] on p "IMG_2974.PNG" at bounding box center [897, 131] width 56 height 10
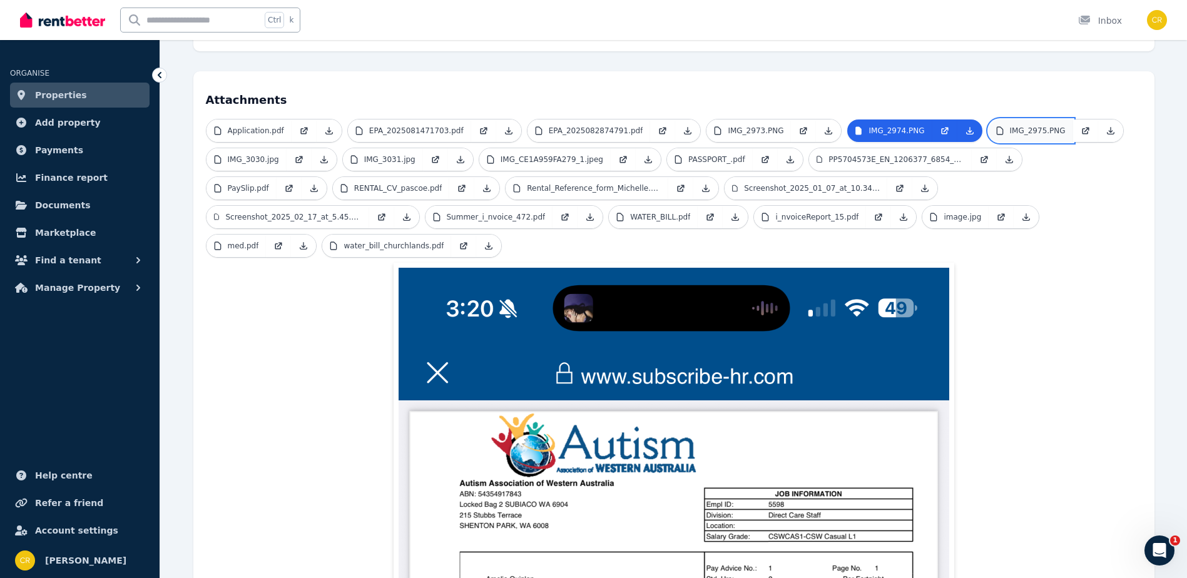
click at [1010, 126] on p "IMG_2975.PNG" at bounding box center [1038, 131] width 56 height 10
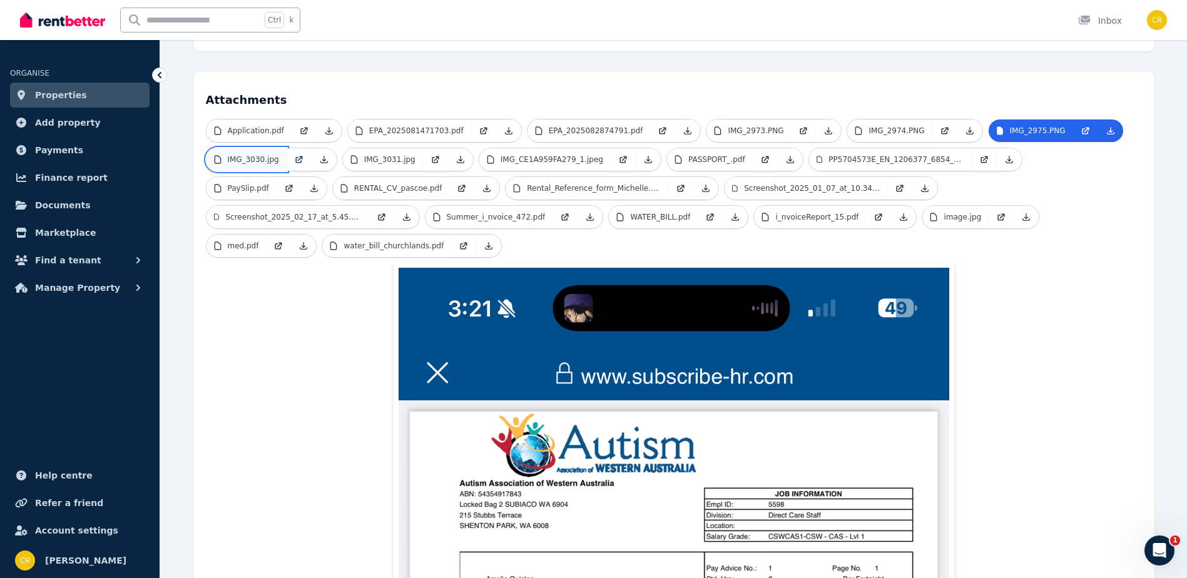
click at [253, 155] on p "IMG_3030.jpg" at bounding box center [253, 160] width 51 height 10
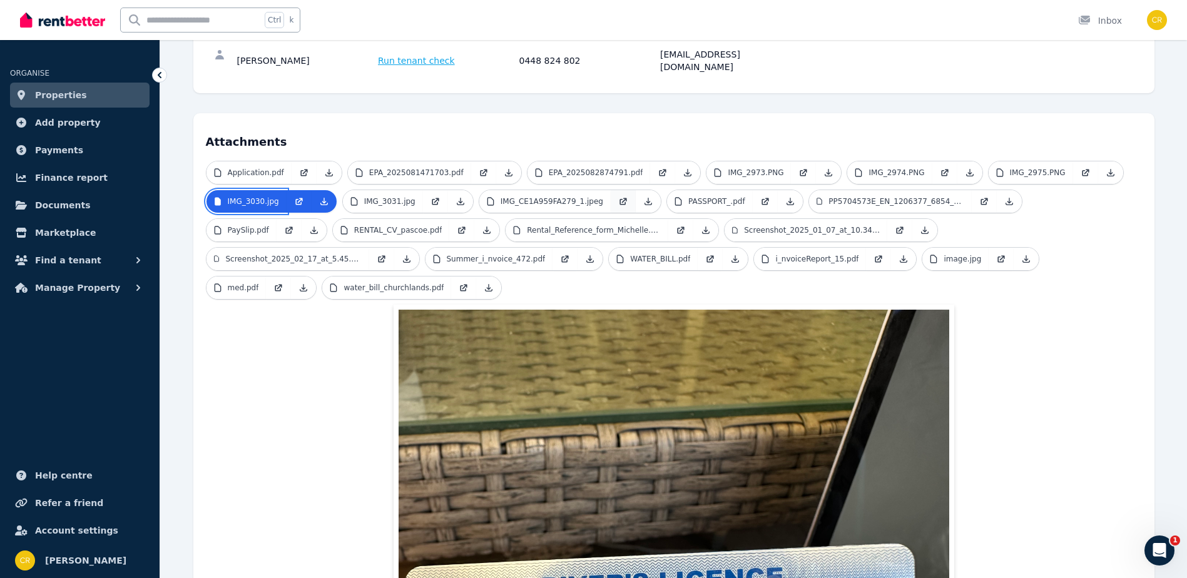
scroll to position [313, 0]
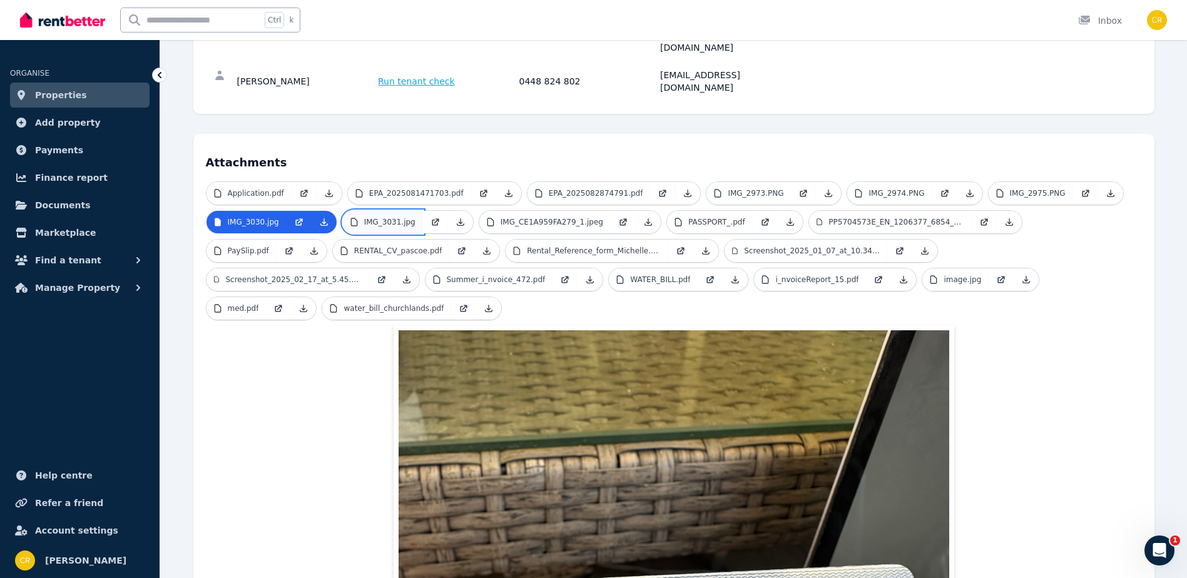
click at [380, 217] on p "IMG_3031.jpg" at bounding box center [389, 222] width 51 height 10
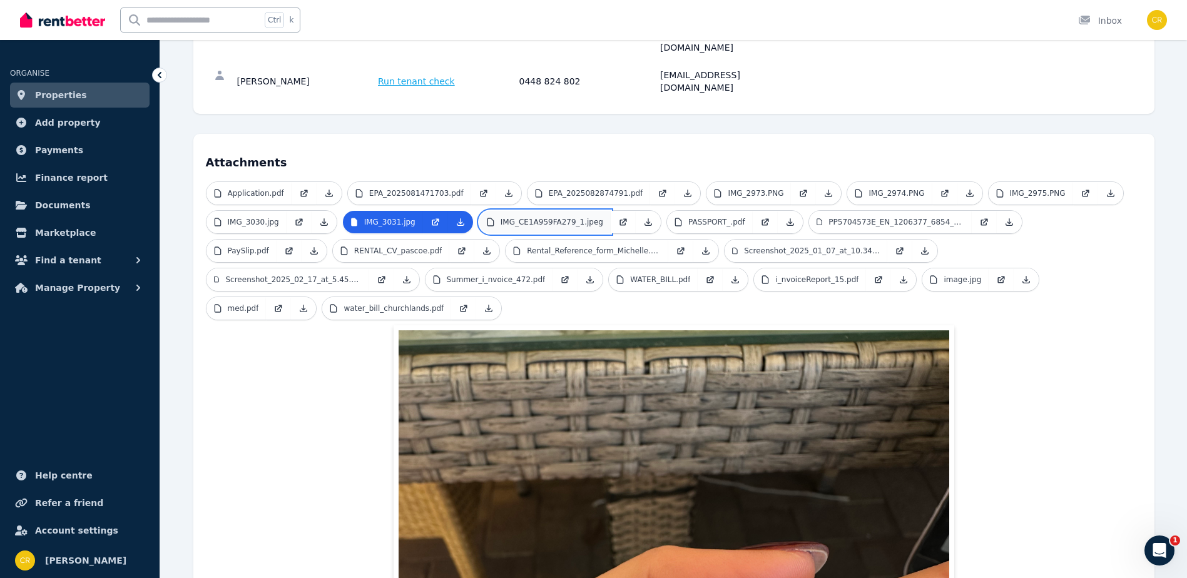
click at [536, 217] on p "IMG_CE1A959FA279_1.jpeg" at bounding box center [552, 222] width 103 height 10
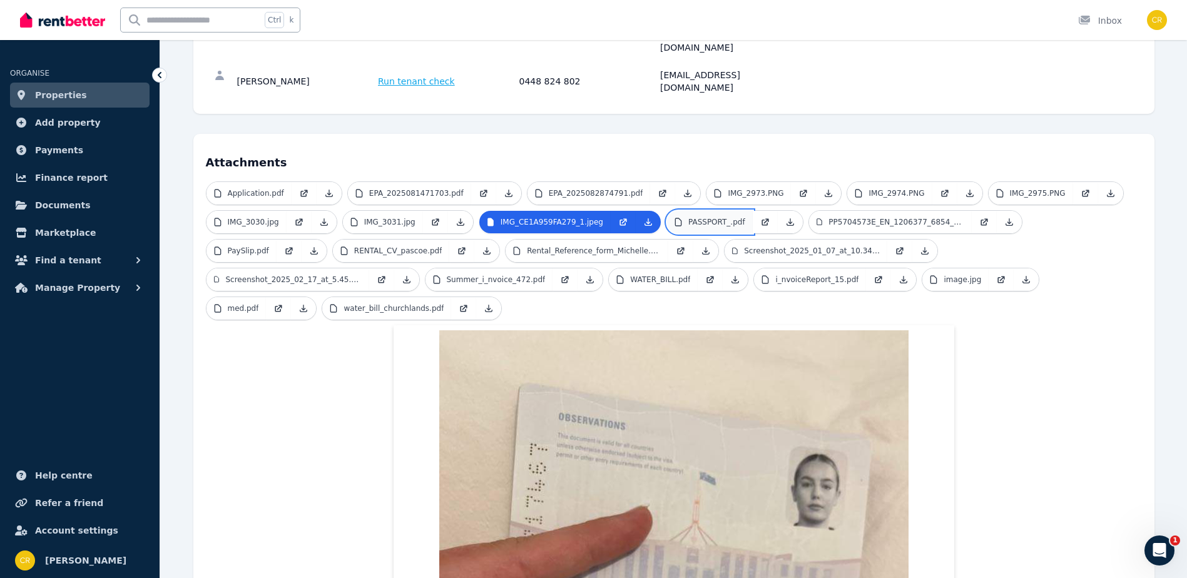
click at [688, 217] on p "PASSPORT_.pdf" at bounding box center [716, 222] width 57 height 10
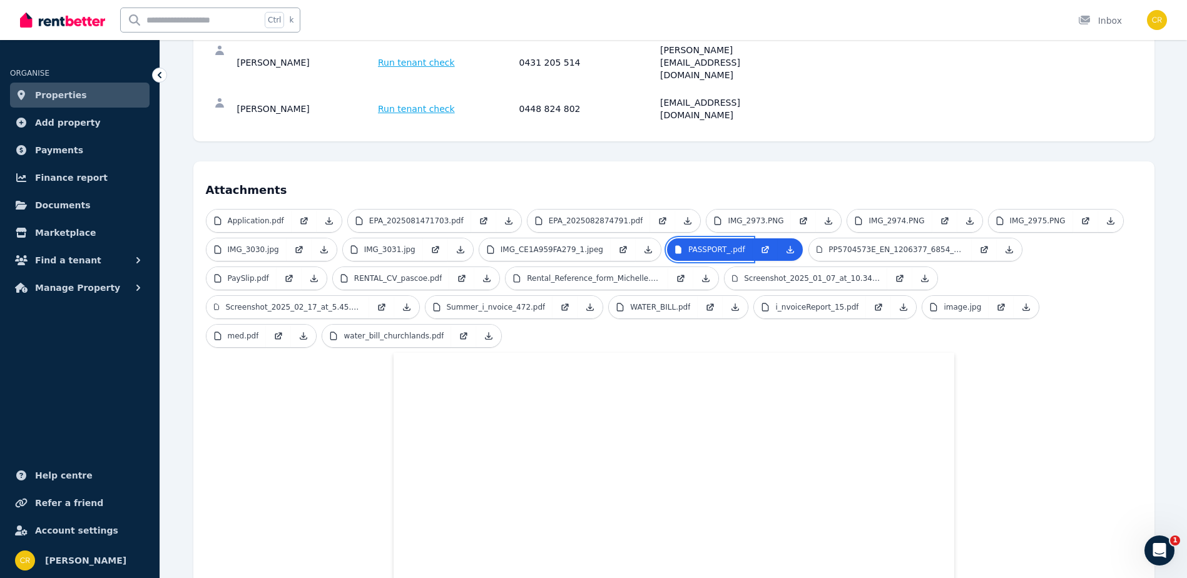
scroll to position [284, 0]
click at [829, 246] on p "PP5704573E_EN_1206377_6854_5347.pdf" at bounding box center [896, 251] width 135 height 10
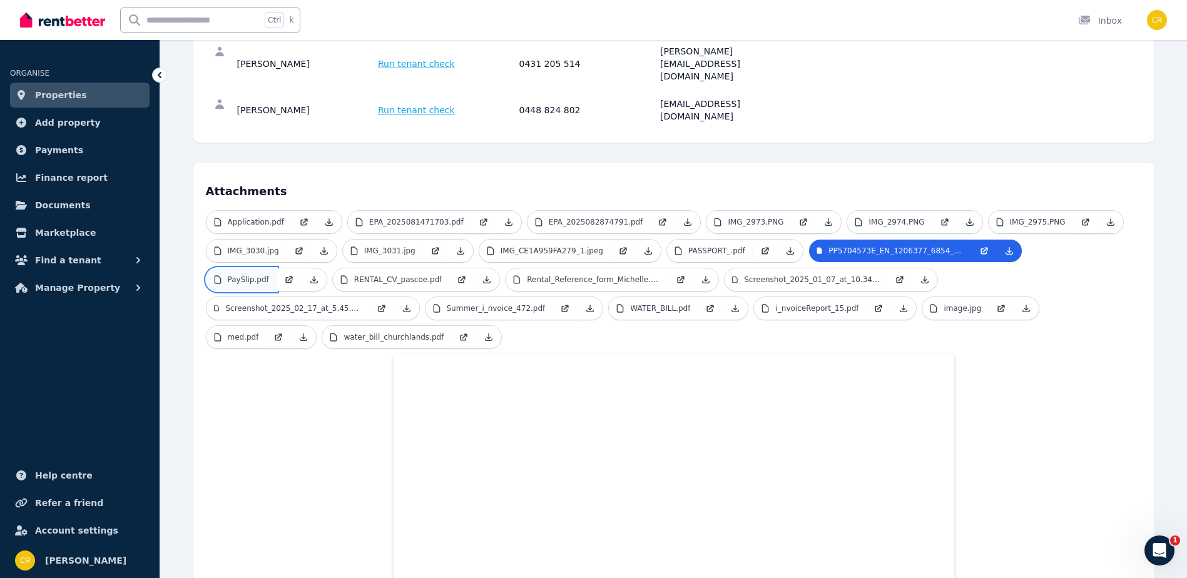
click at [277, 268] on link "PaySlip.pdf" at bounding box center [242, 279] width 70 height 23
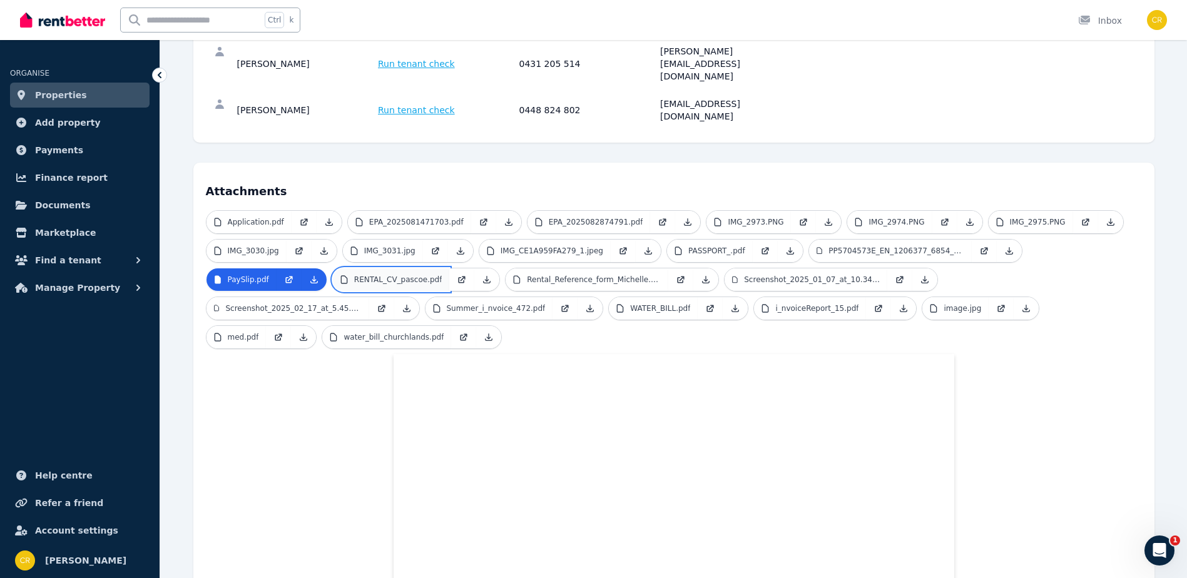
click at [354, 275] on p "RENTAL_CV_pascoe.pdf" at bounding box center [398, 280] width 88 height 10
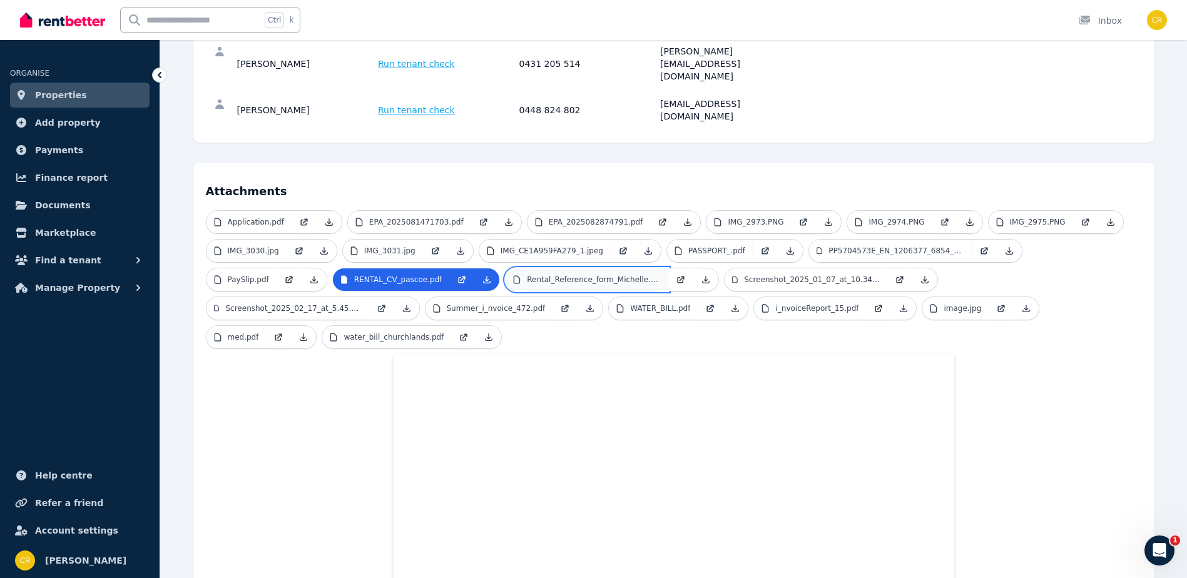
click at [527, 275] on p "Rental_Reference_form_Michelle.pdf" at bounding box center [594, 280] width 134 height 10
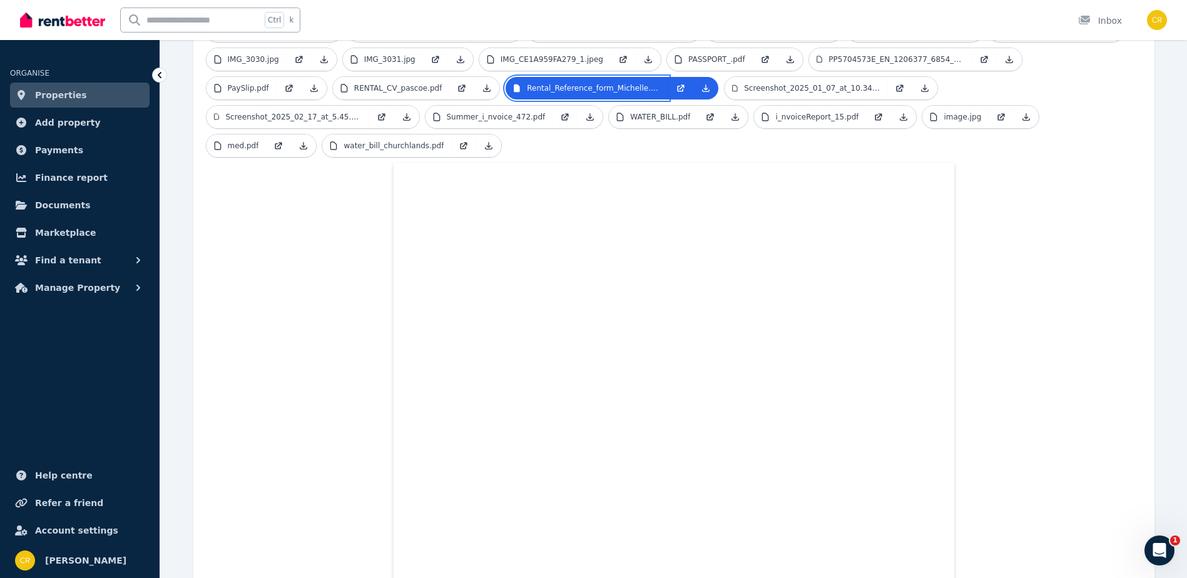
scroll to position [222, 0]
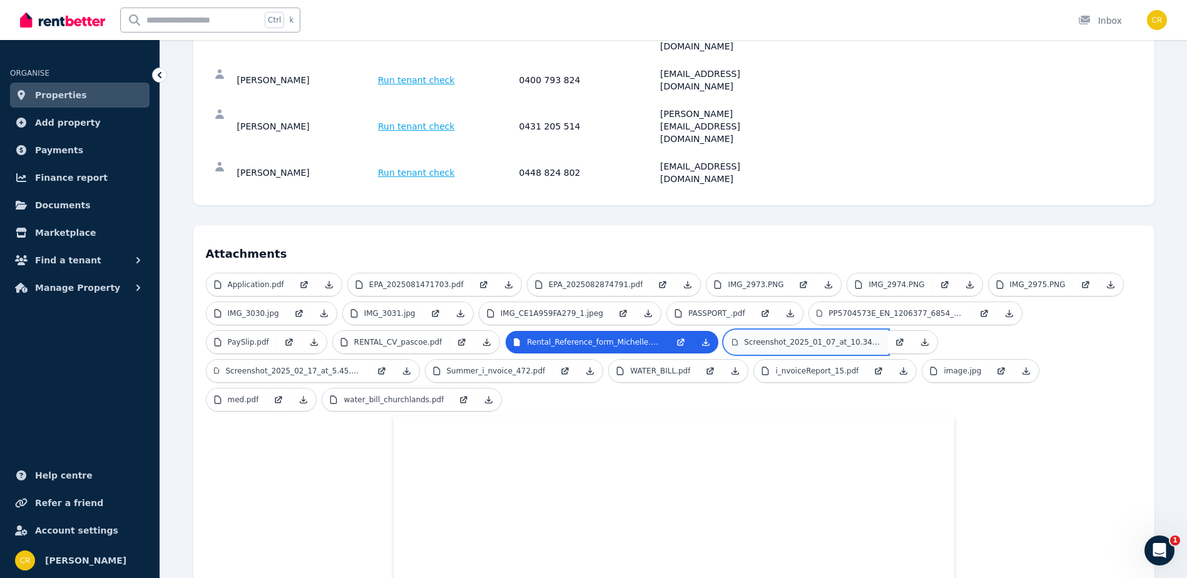
click at [744, 337] on p "Screenshot_2025_01_07_at_10.34.32 AM.png" at bounding box center [812, 342] width 136 height 10
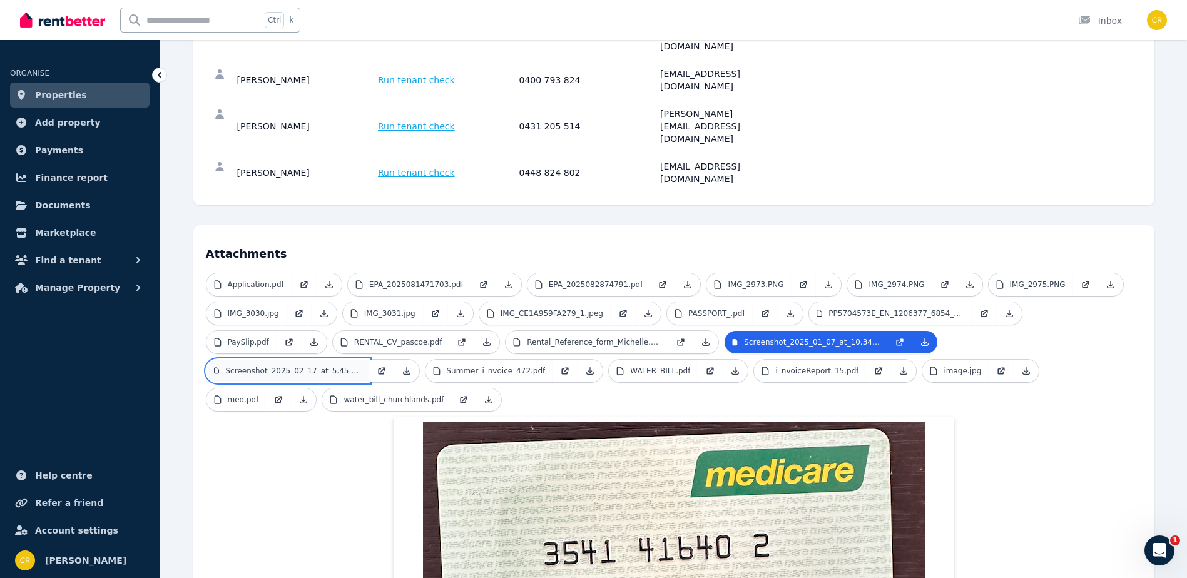
click at [361, 366] on p "Screenshot_2025_02_17_at_5.45.24 pm.jpeg" at bounding box center [293, 371] width 136 height 10
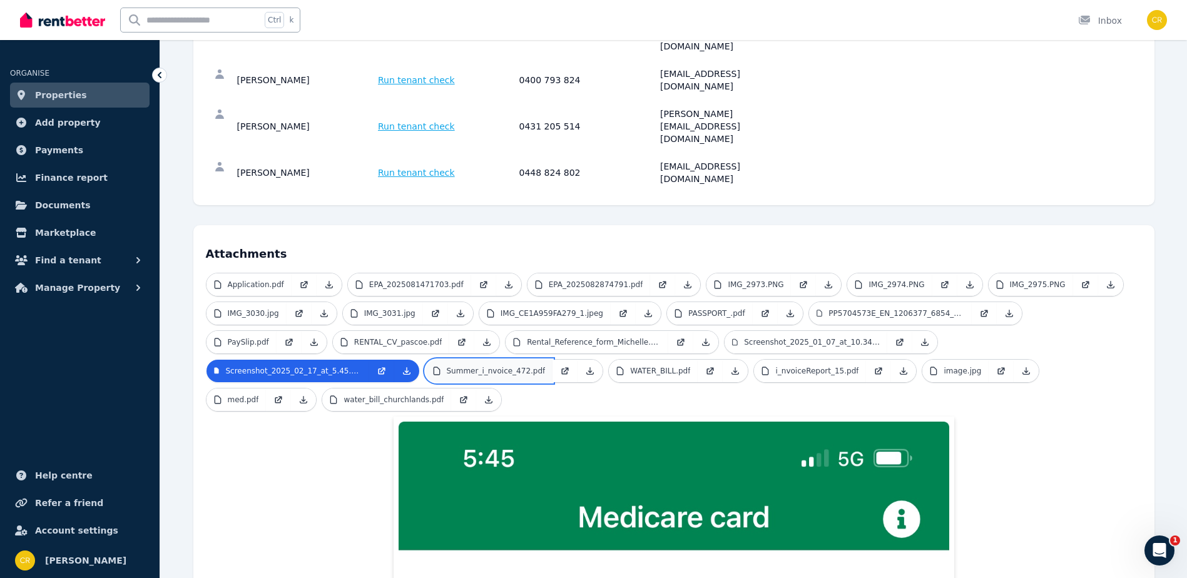
click at [447, 366] on p "Summer_i_nvoice_472.pdf" at bounding box center [496, 371] width 99 height 10
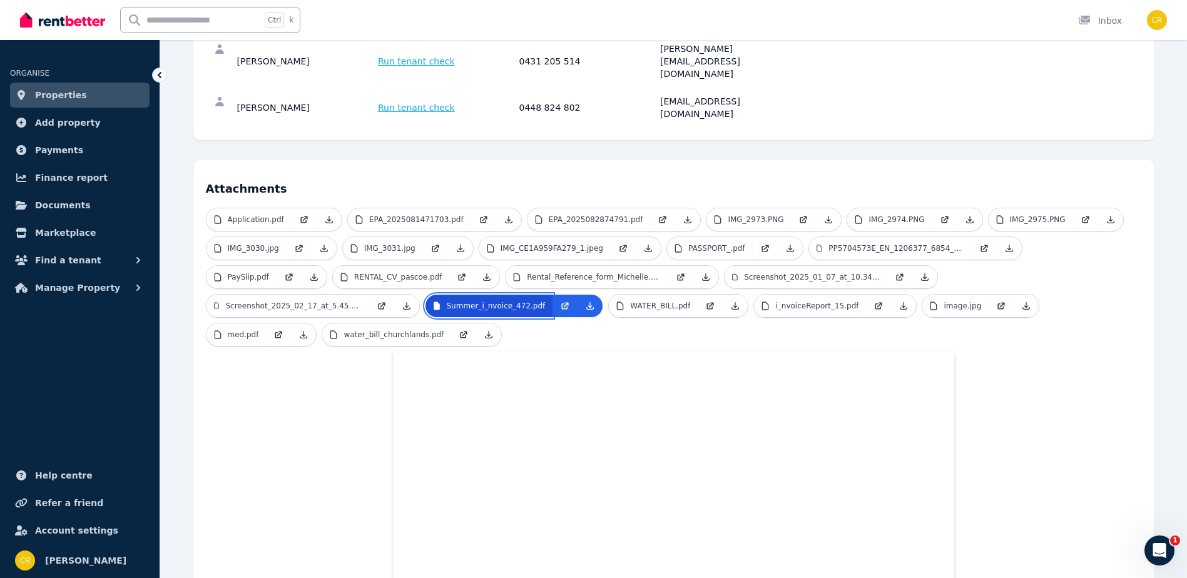
scroll to position [284, 0]
